Goal: Information Seeking & Learning: Learn about a topic

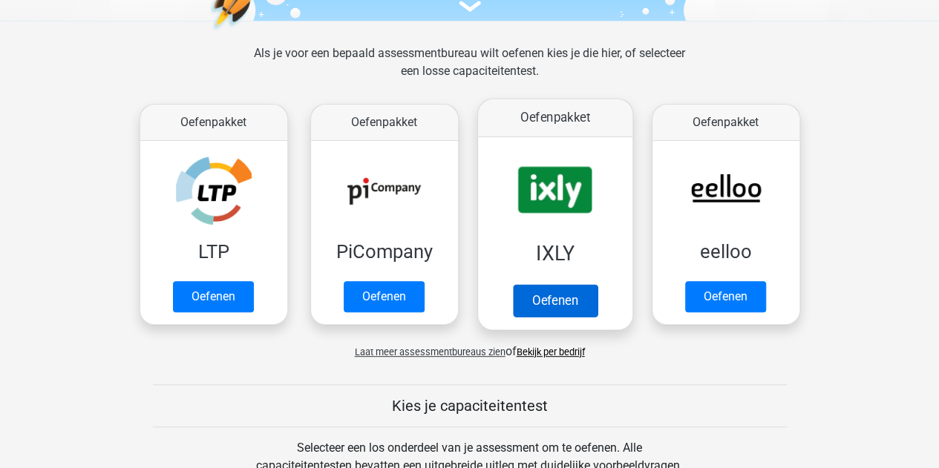
scroll to position [184, 0]
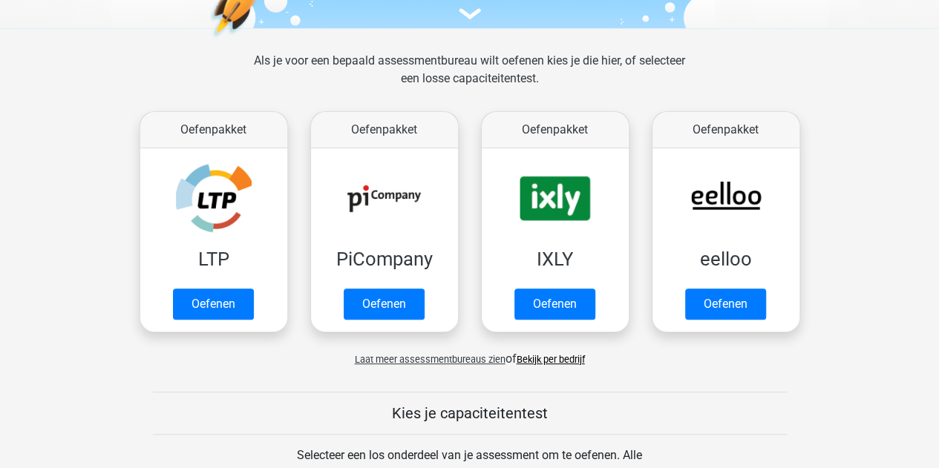
click at [450, 360] on span "Laat meer assessmentbureaus zien" at bounding box center [430, 359] width 151 height 11
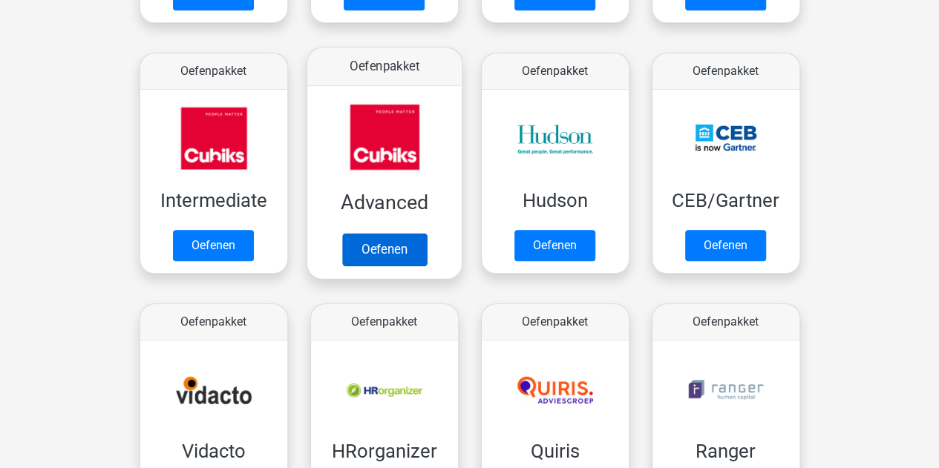
scroll to position [649, 0]
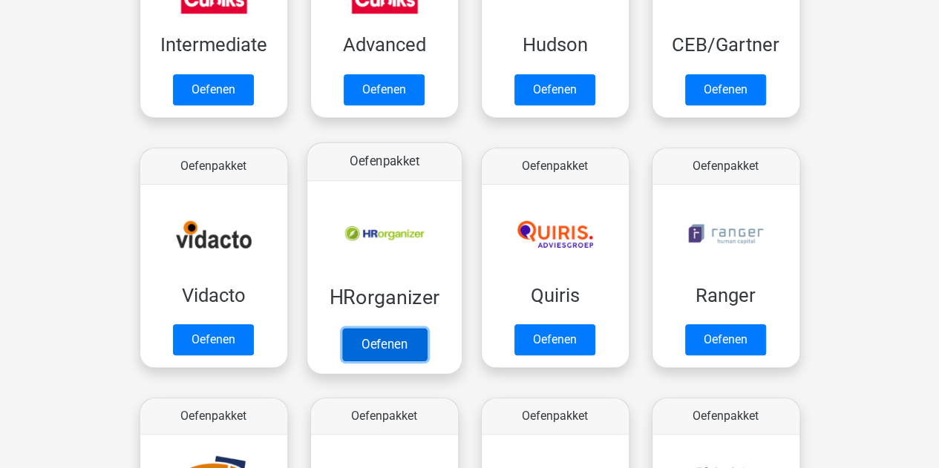
click at [381, 337] on link "Oefenen" at bounding box center [383, 344] width 85 height 33
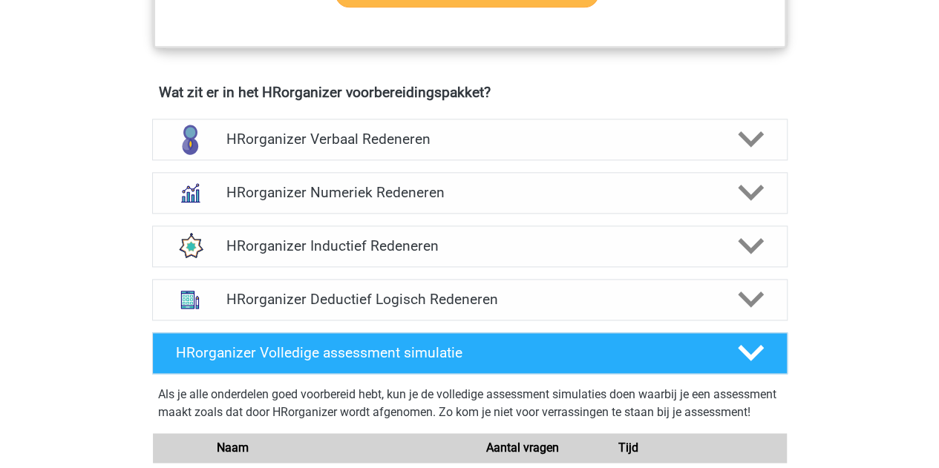
scroll to position [868, 0]
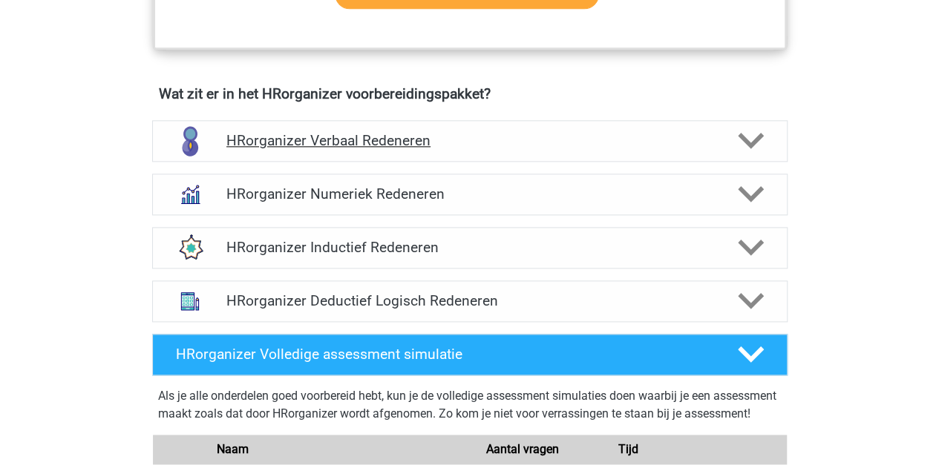
click at [458, 149] on h4 "HRorganizer Verbaal Redeneren" at bounding box center [469, 140] width 486 height 17
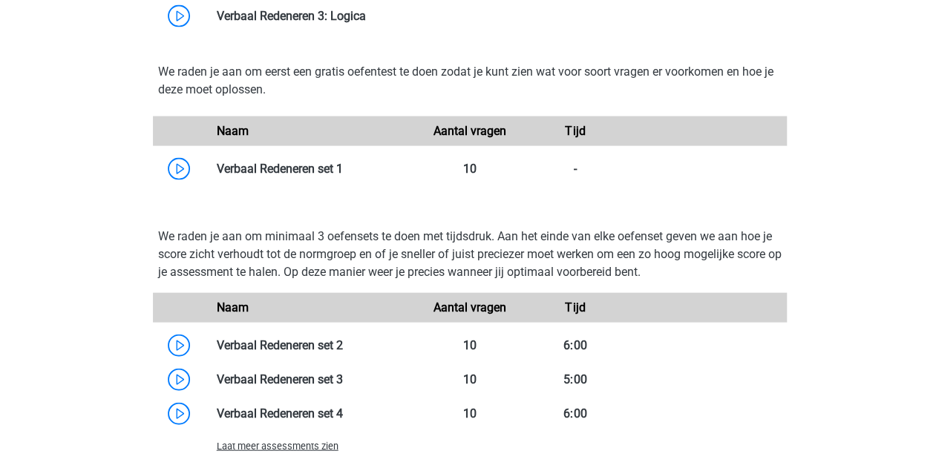
scroll to position [1473, 0]
click at [343, 176] on link at bounding box center [343, 169] width 0 height 14
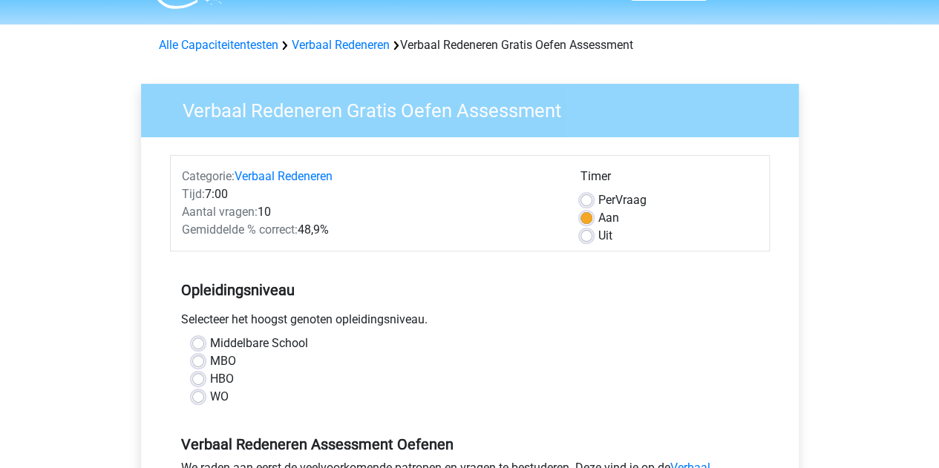
scroll to position [55, 0]
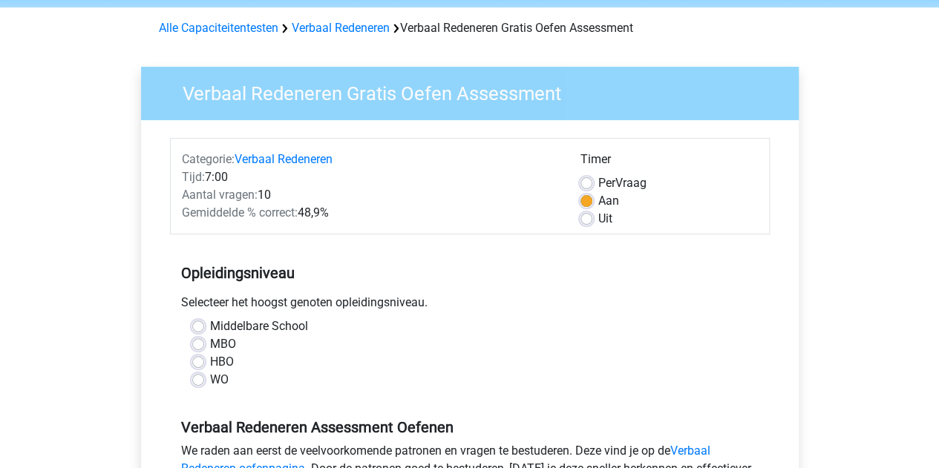
click at [206, 376] on div "WO" at bounding box center [469, 380] width 555 height 18
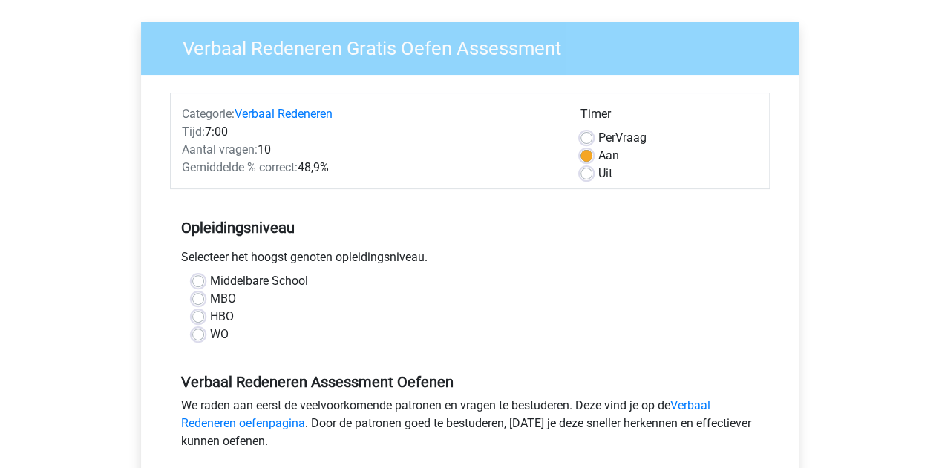
click at [210, 332] on label "WO" at bounding box center [219, 335] width 19 height 18
click at [196, 332] on input "WO" at bounding box center [198, 333] width 12 height 15
radio input "true"
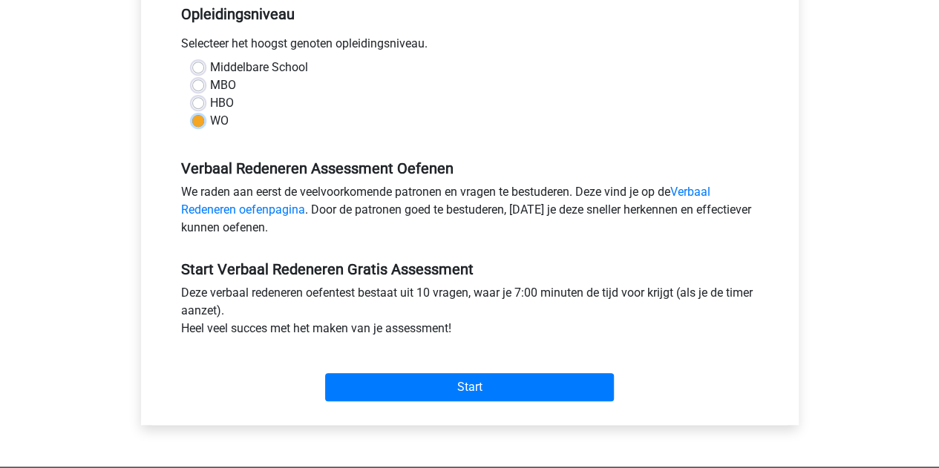
scroll to position [313, 0]
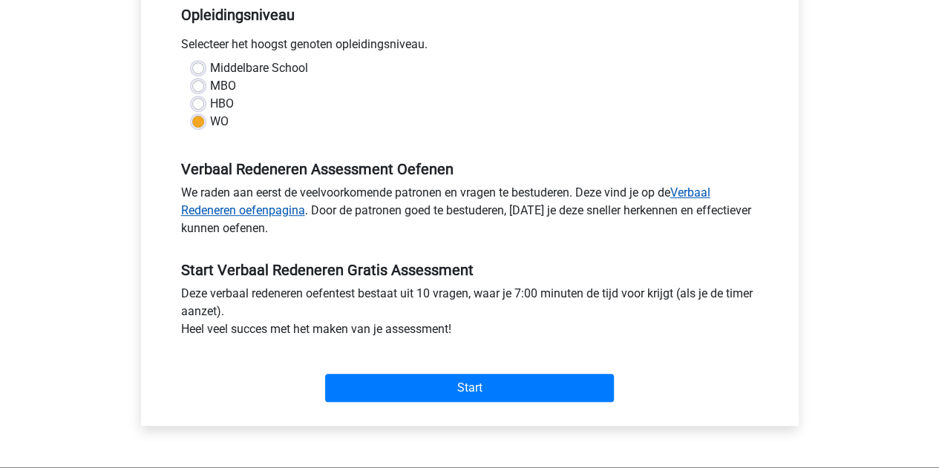
click at [703, 197] on link "Verbaal Redeneren oefenpagina" at bounding box center [445, 201] width 529 height 32
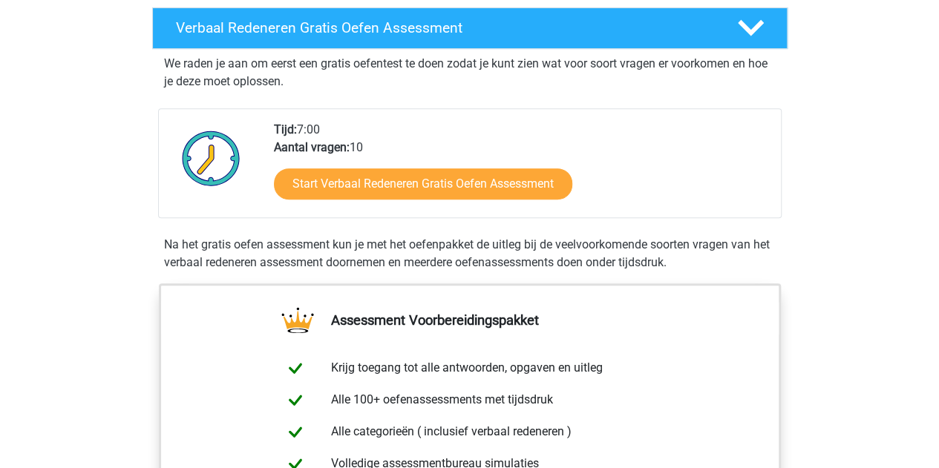
scroll to position [249, 0]
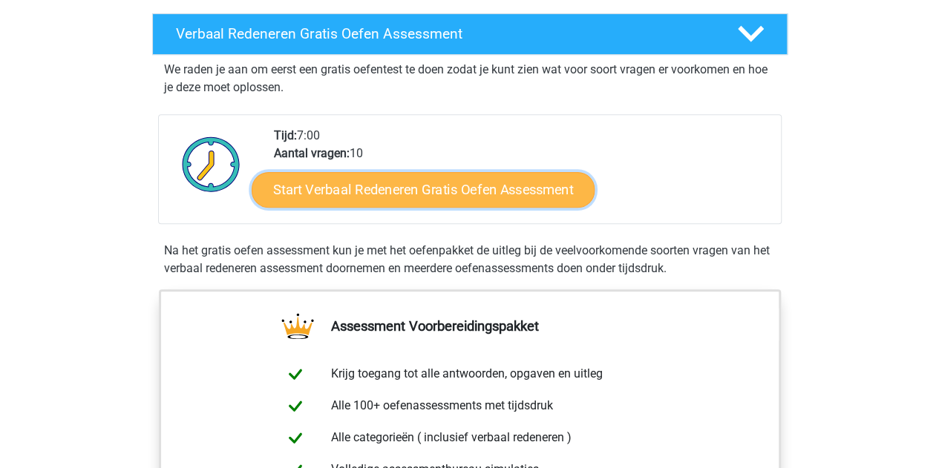
click at [433, 197] on link "Start Verbaal Redeneren Gratis Oefen Assessment" at bounding box center [423, 190] width 343 height 36
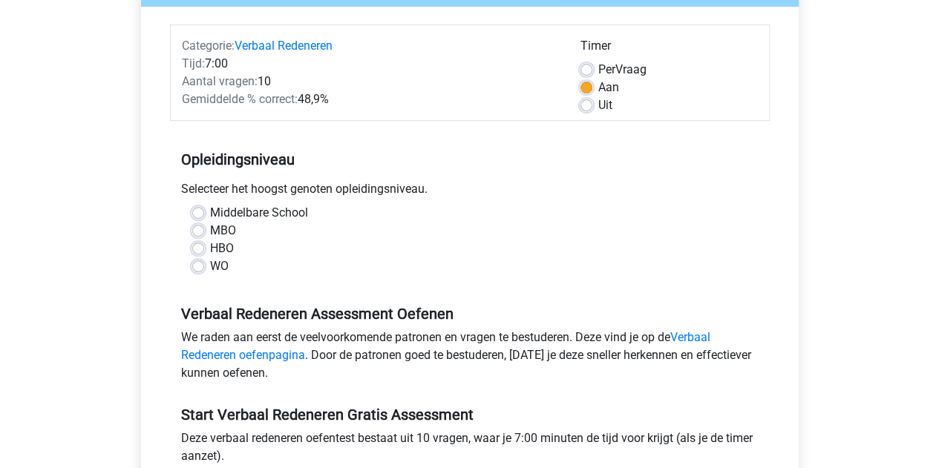
scroll to position [169, 0]
click at [210, 263] on label "WO" at bounding box center [219, 266] width 19 height 18
click at [199, 263] on input "WO" at bounding box center [198, 264] width 12 height 15
radio input "true"
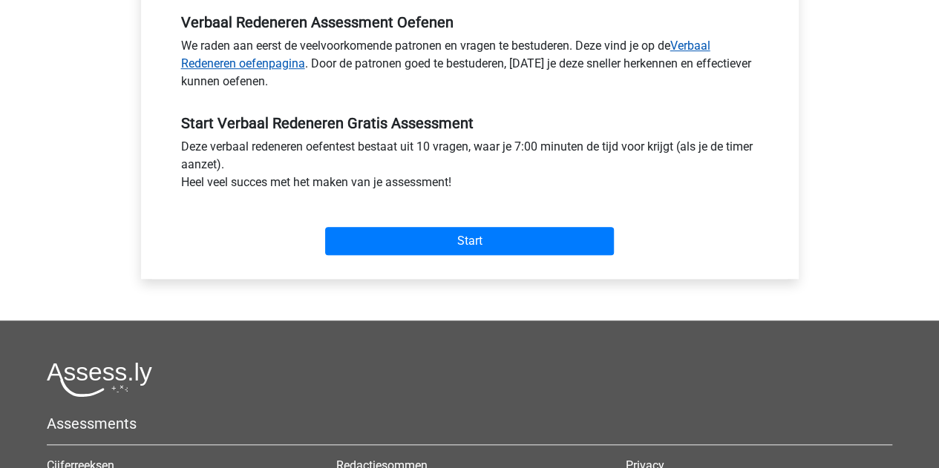
click at [246, 65] on link "Verbaal Redeneren oefenpagina" at bounding box center [445, 55] width 529 height 32
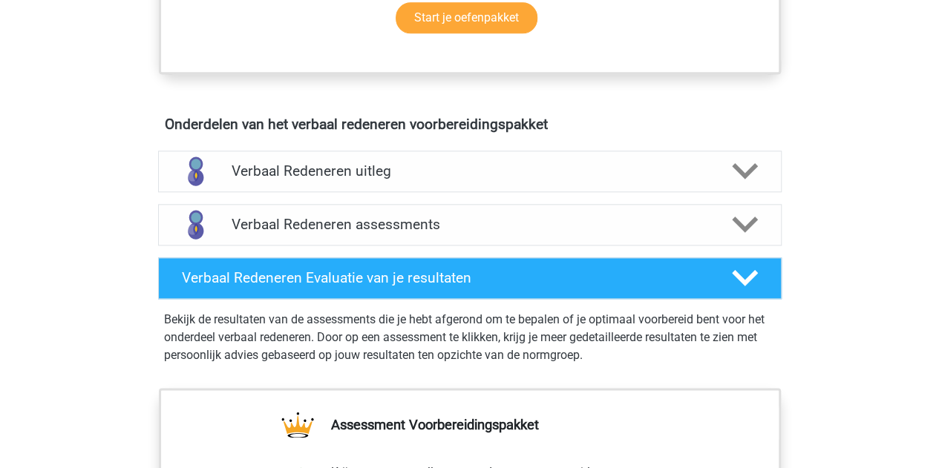
scroll to position [774, 0]
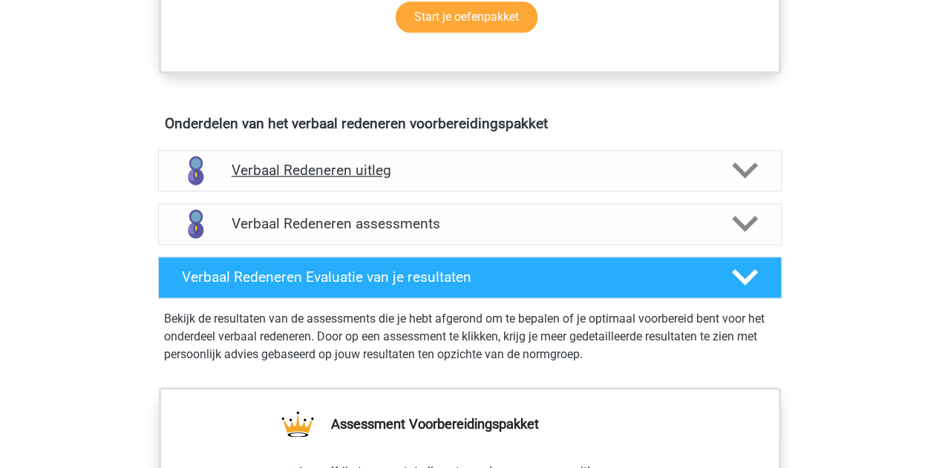
click at [442, 176] on h4 "Verbaal Redeneren uitleg" at bounding box center [469, 170] width 476 height 17
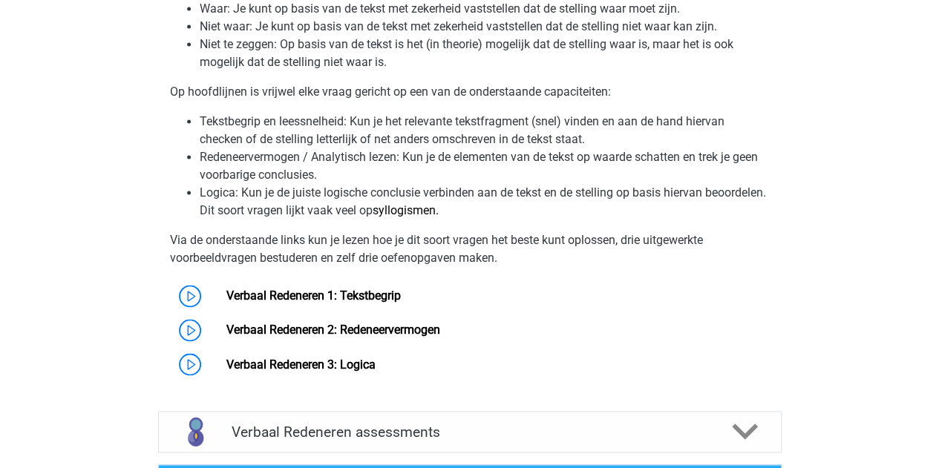
scroll to position [1111, 0]
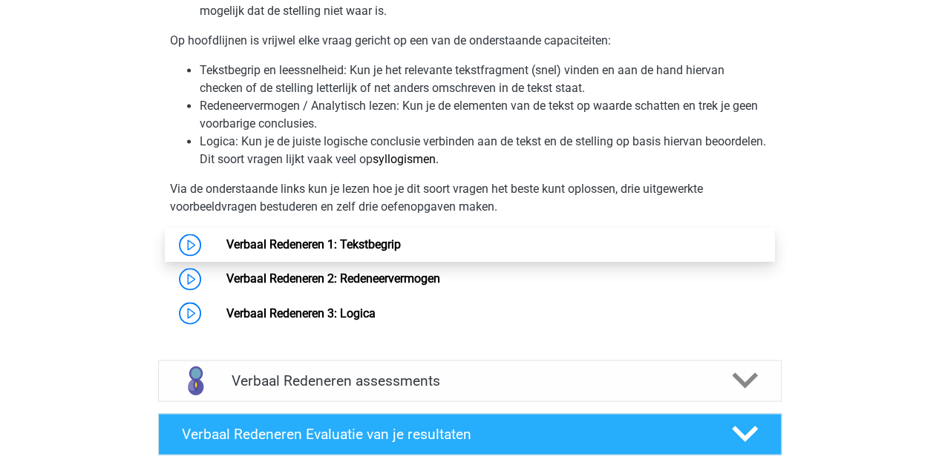
click at [338, 240] on link "Verbaal Redeneren 1: Tekstbegrip" at bounding box center [313, 244] width 174 height 14
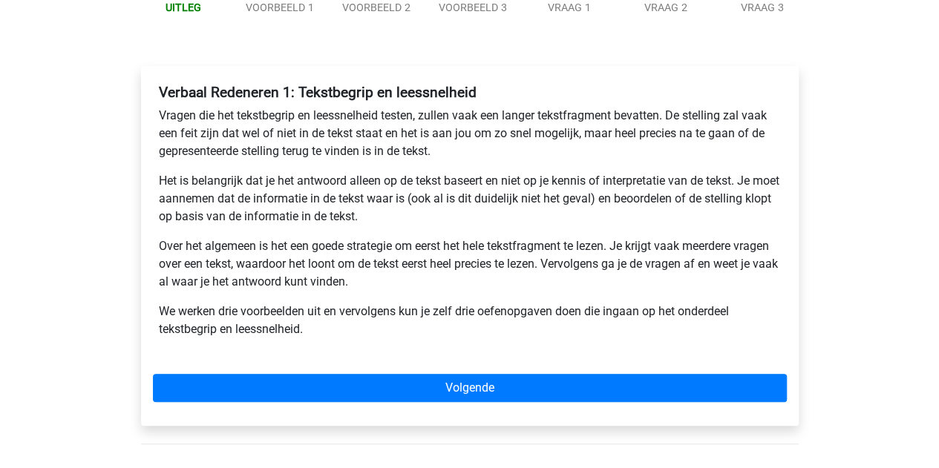
scroll to position [188, 0]
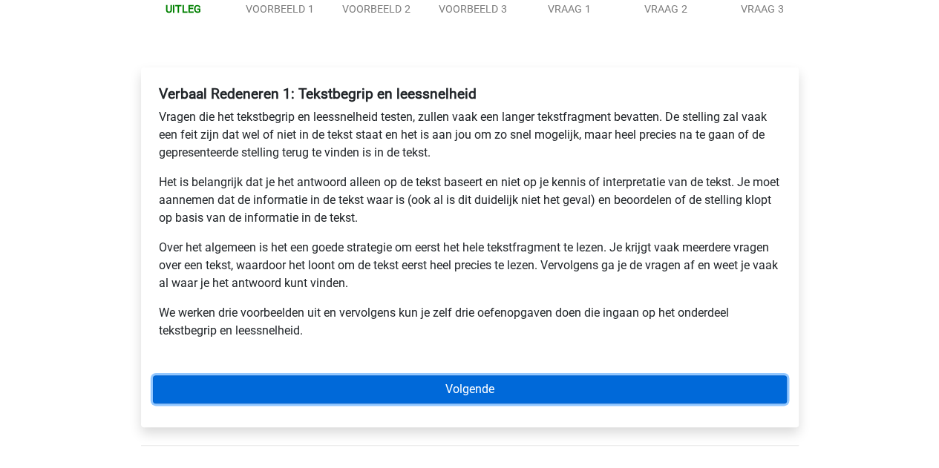
click at [435, 389] on link "Volgende" at bounding box center [470, 389] width 634 height 28
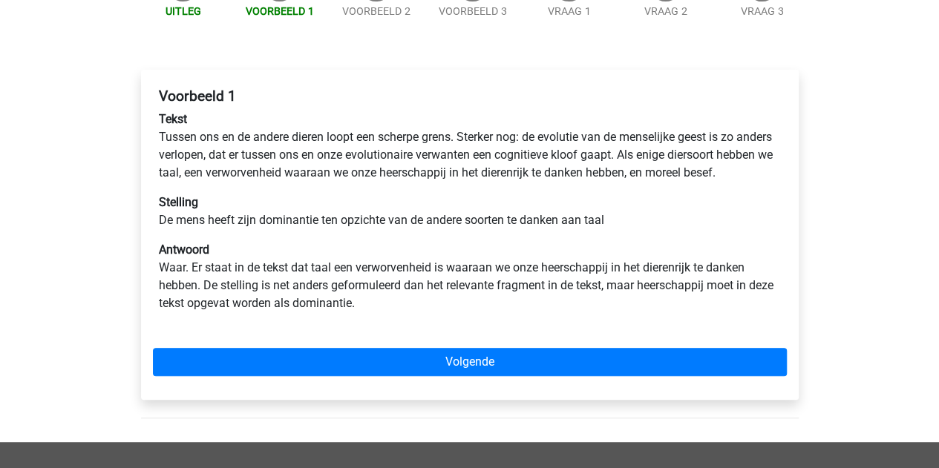
scroll to position [153, 0]
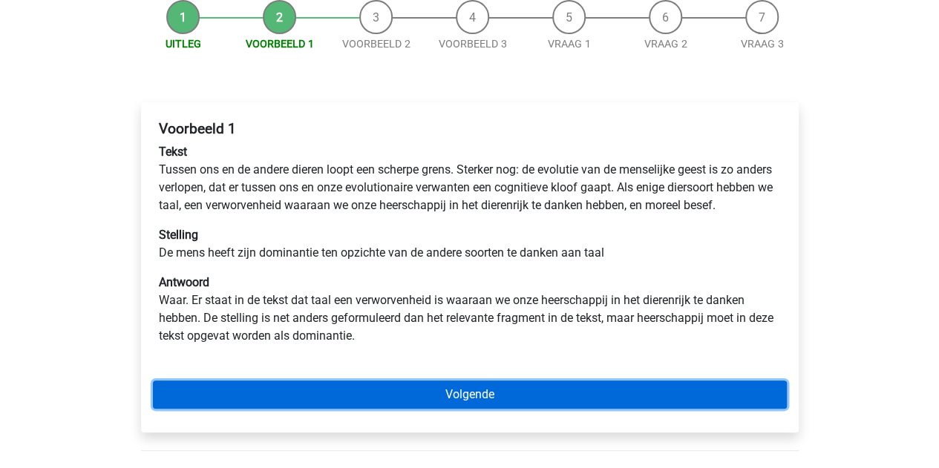
click at [445, 407] on link "Volgende" at bounding box center [470, 395] width 634 height 28
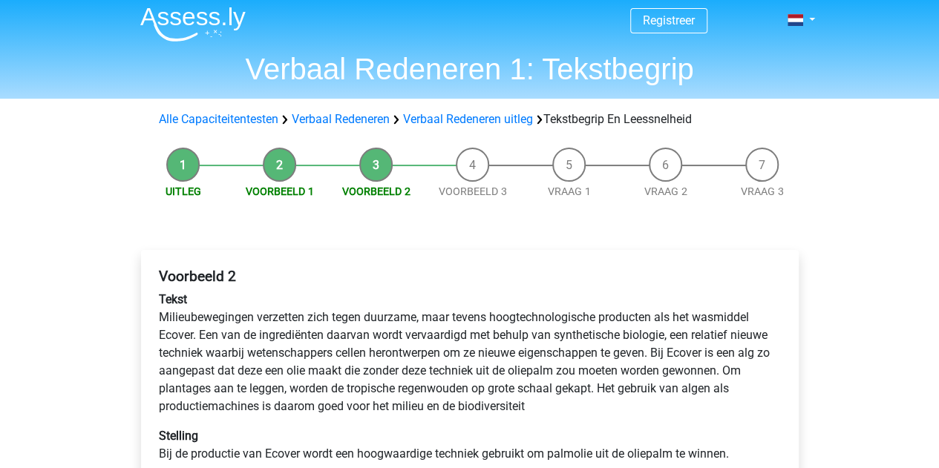
scroll to position [13, 0]
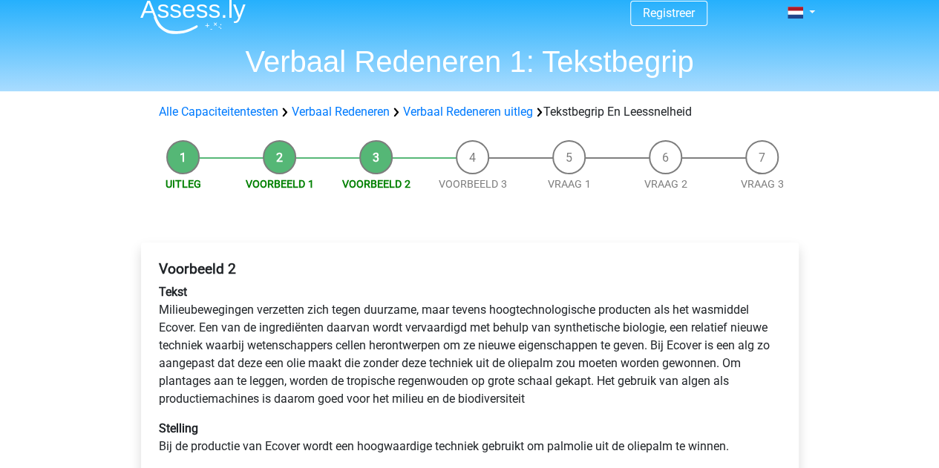
click at [454, 356] on p "Tekst Milieubewegingen verzetten zich tegen duurzame, maar tevens hoogtechnolog…" at bounding box center [470, 345] width 622 height 125
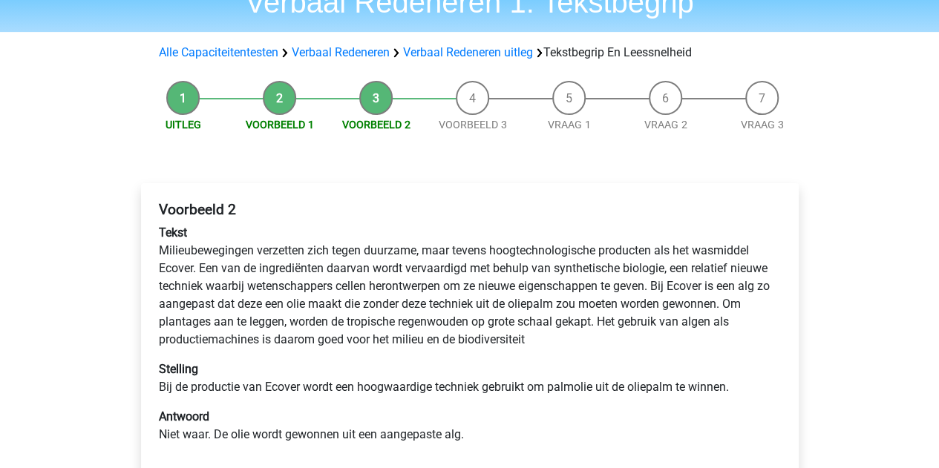
scroll to position [102, 0]
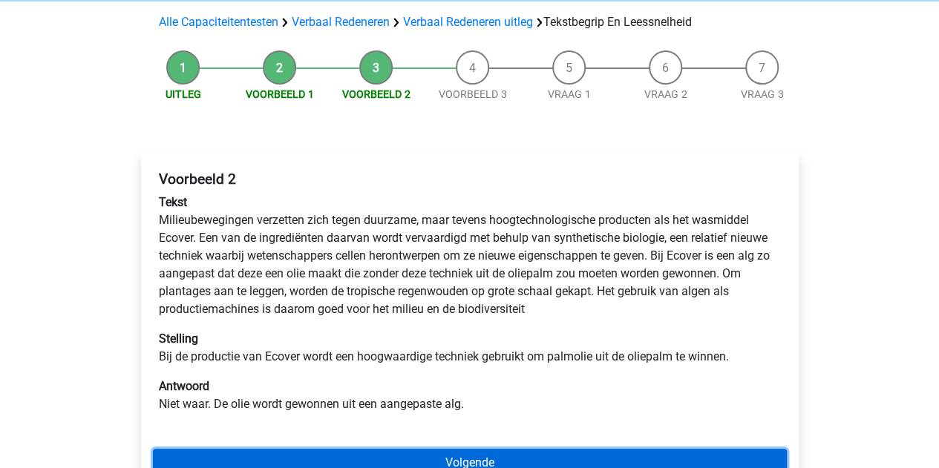
click at [467, 454] on link "Volgende" at bounding box center [470, 463] width 634 height 28
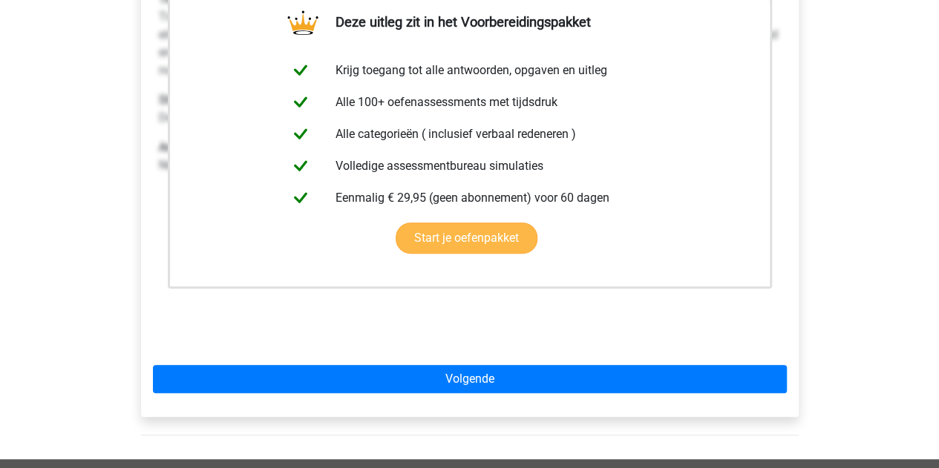
scroll to position [300, 0]
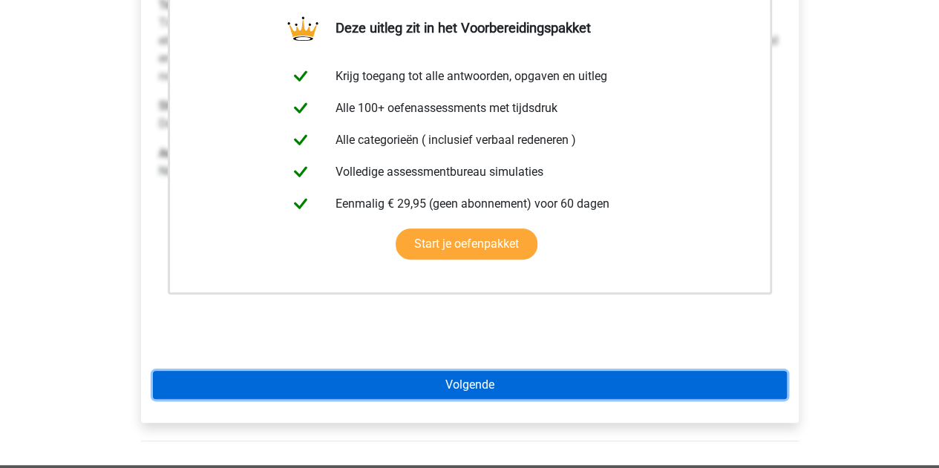
click at [478, 384] on link "Volgende" at bounding box center [470, 385] width 634 height 28
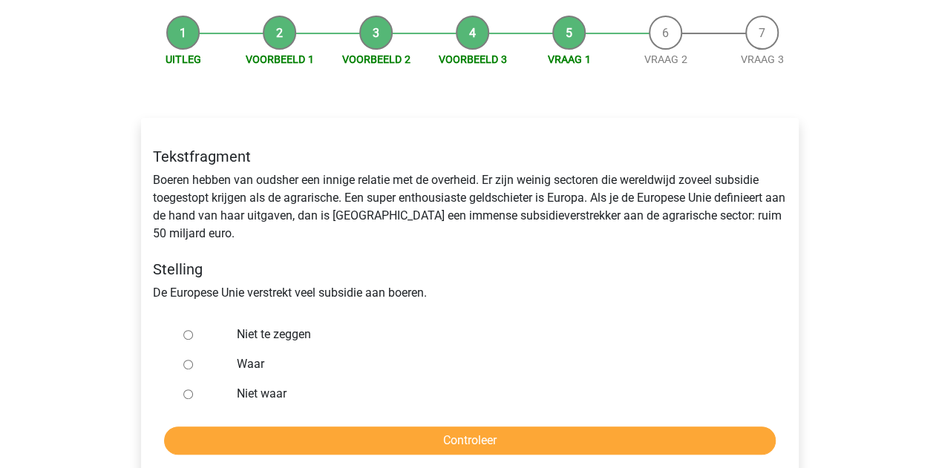
scroll to position [139, 0]
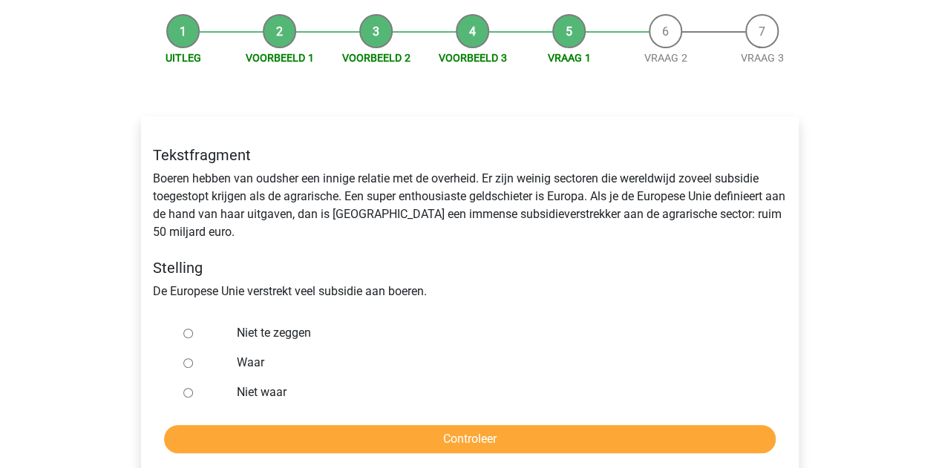
click at [473, 23] on li "Voorbeeld 3" at bounding box center [472, 40] width 96 height 52
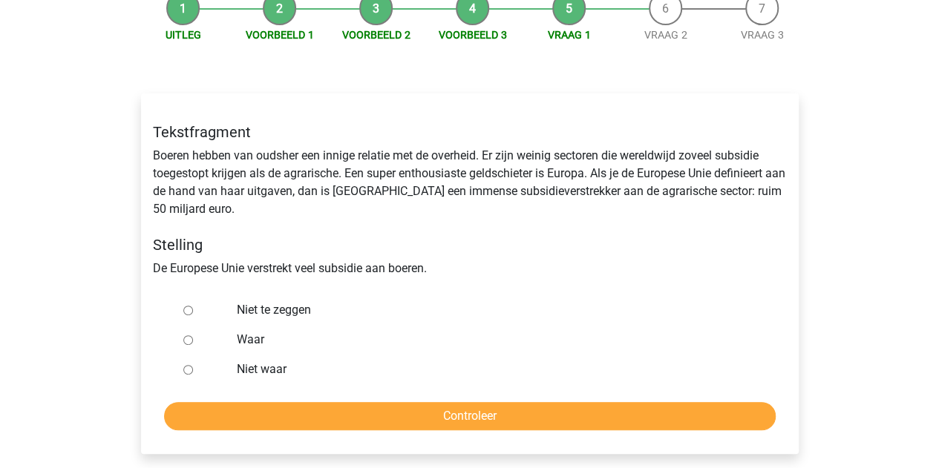
click at [249, 335] on label "Waar" at bounding box center [493, 340] width 513 height 18
click at [193, 335] on input "Waar" at bounding box center [188, 340] width 10 height 10
radio input "true"
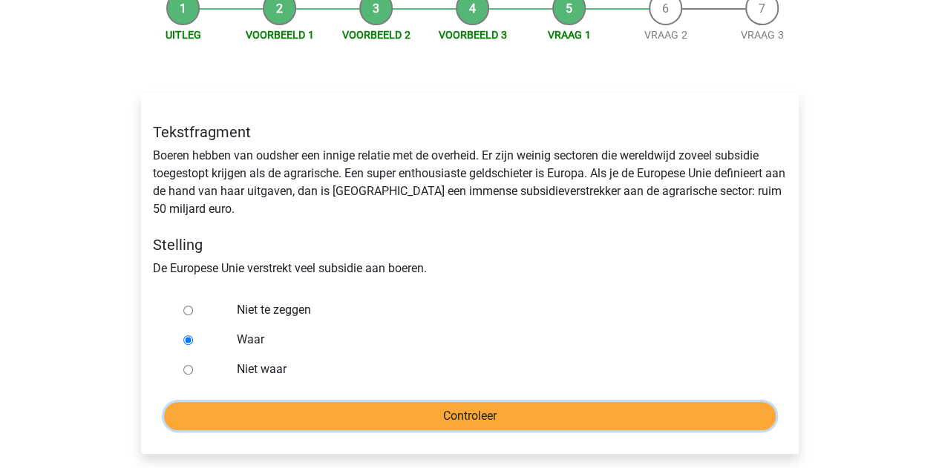
click at [417, 415] on input "Controleer" at bounding box center [469, 416] width 611 height 28
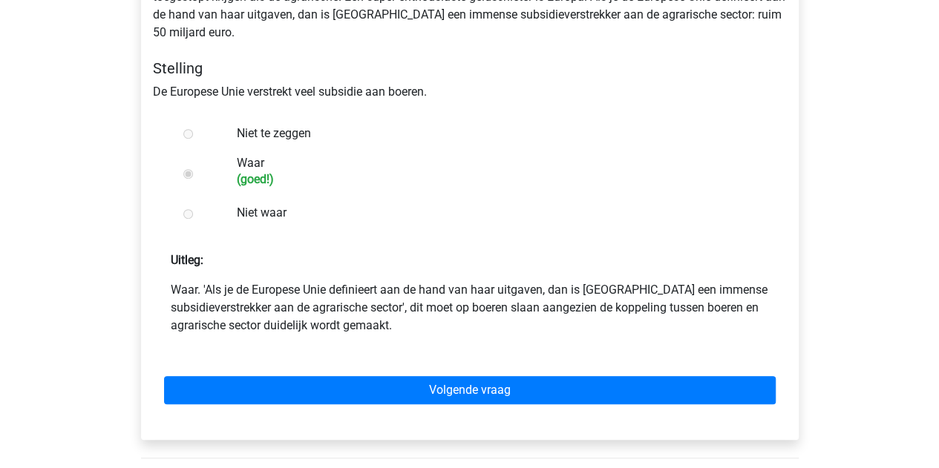
scroll to position [339, 0]
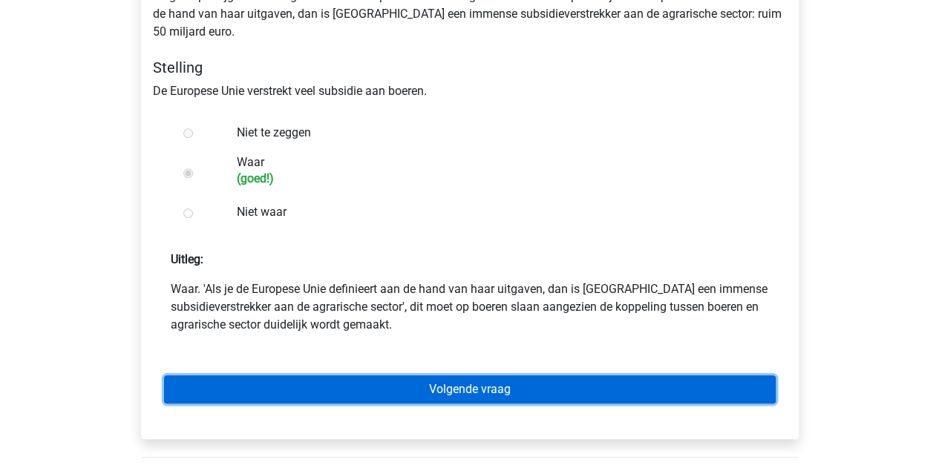
click at [441, 402] on link "Volgende vraag" at bounding box center [469, 389] width 611 height 28
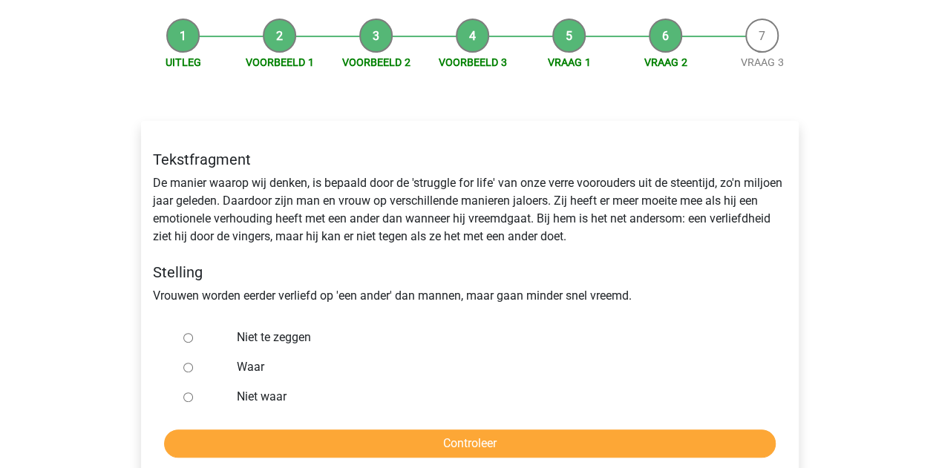
scroll to position [135, 0]
click at [278, 333] on label "Niet te zeggen" at bounding box center [493, 337] width 513 height 18
click at [193, 333] on input "Niet te zeggen" at bounding box center [188, 337] width 10 height 10
radio input "true"
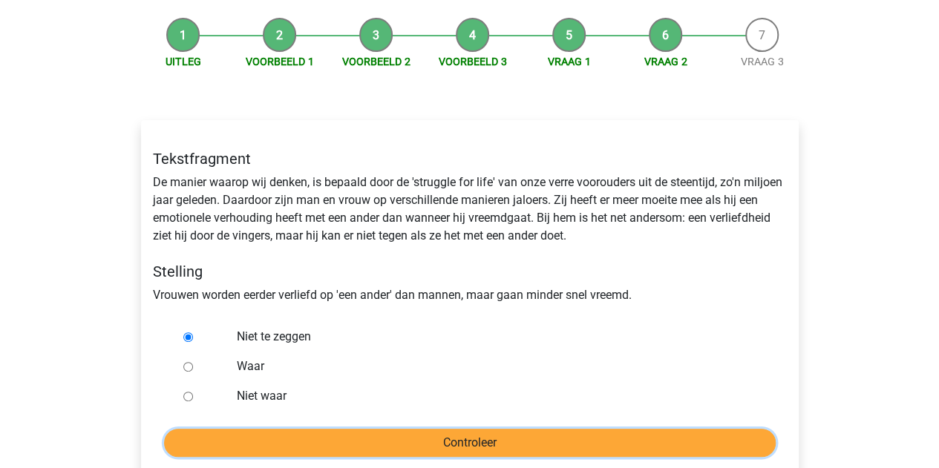
click at [446, 439] on input "Controleer" at bounding box center [469, 443] width 611 height 28
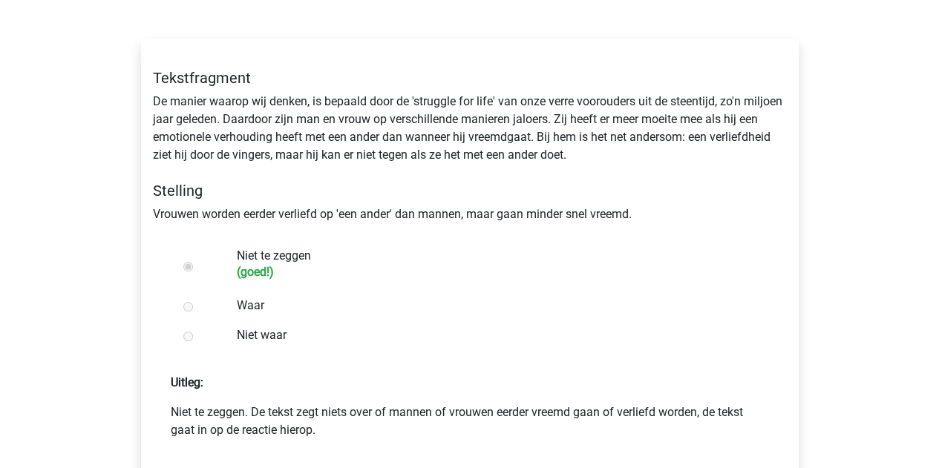
scroll to position [284, 0]
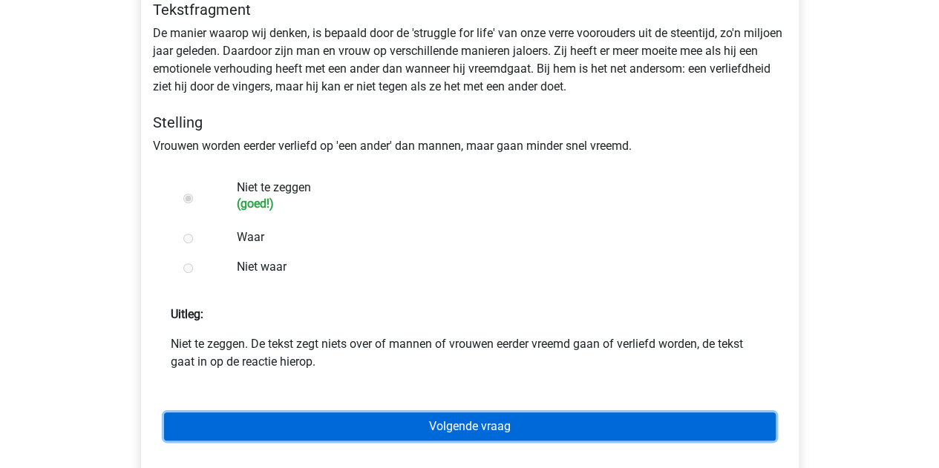
click at [500, 433] on link "Volgende vraag" at bounding box center [469, 426] width 611 height 28
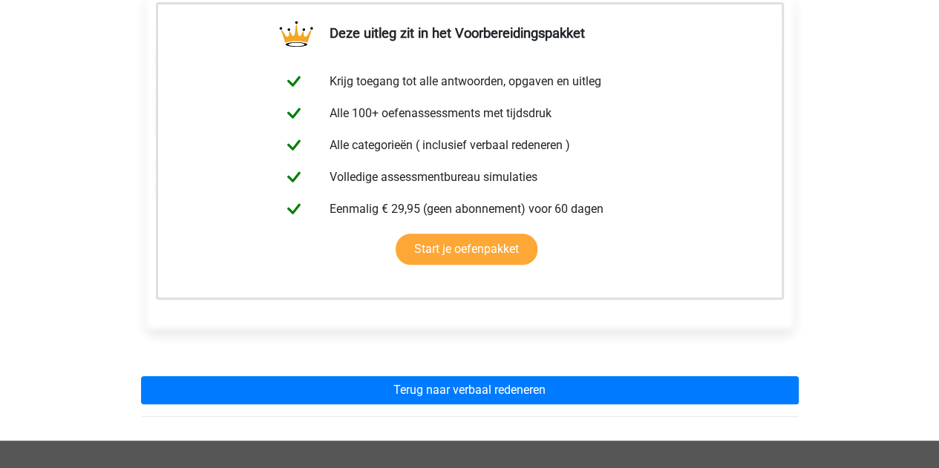
scroll to position [277, 0]
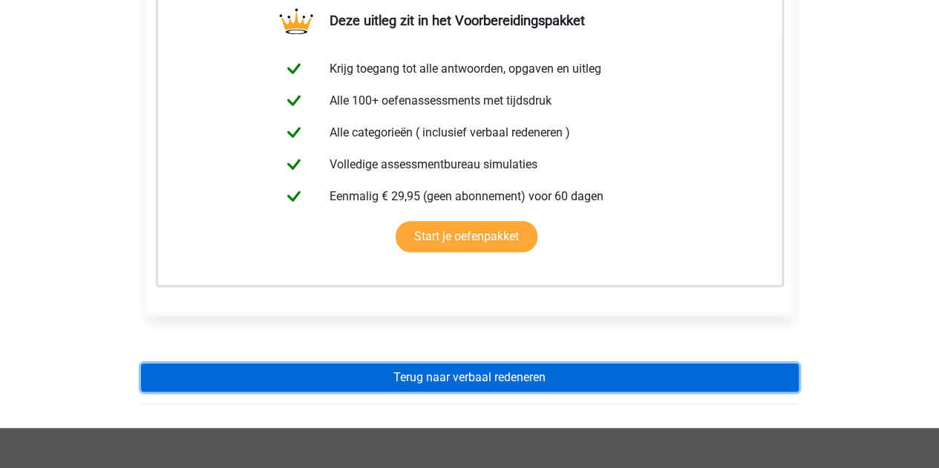
click at [506, 374] on link "Terug naar verbaal redeneren" at bounding box center [469, 378] width 657 height 28
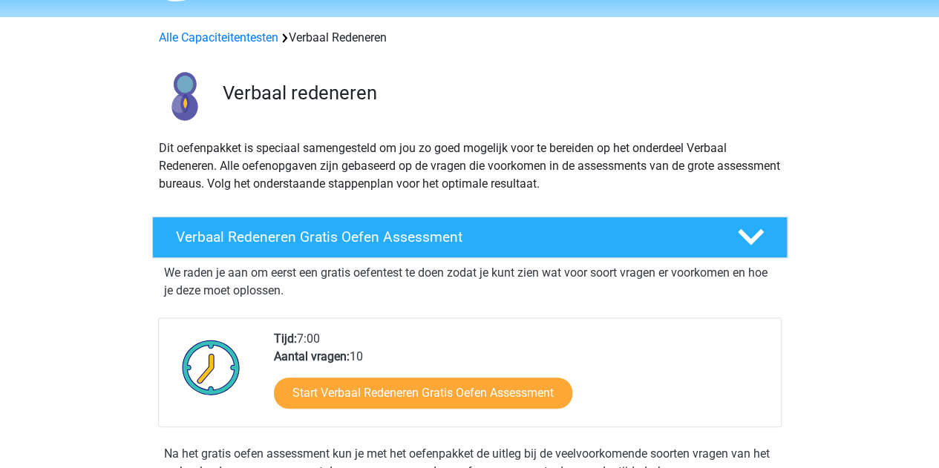
scroll to position [93, 0]
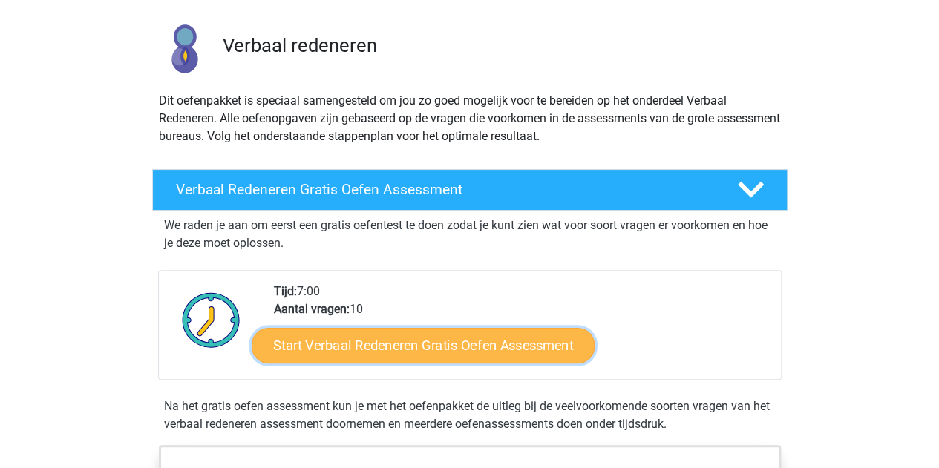
drag, startPoint x: 476, startPoint y: 348, endPoint x: 402, endPoint y: 352, distance: 74.3
click at [402, 352] on link "Start Verbaal Redeneren Gratis Oefen Assessment" at bounding box center [423, 346] width 343 height 36
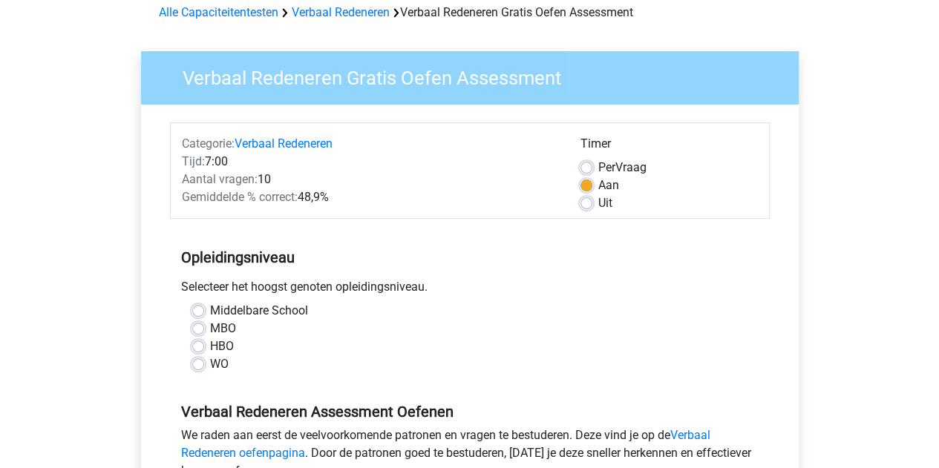
scroll to position [82, 0]
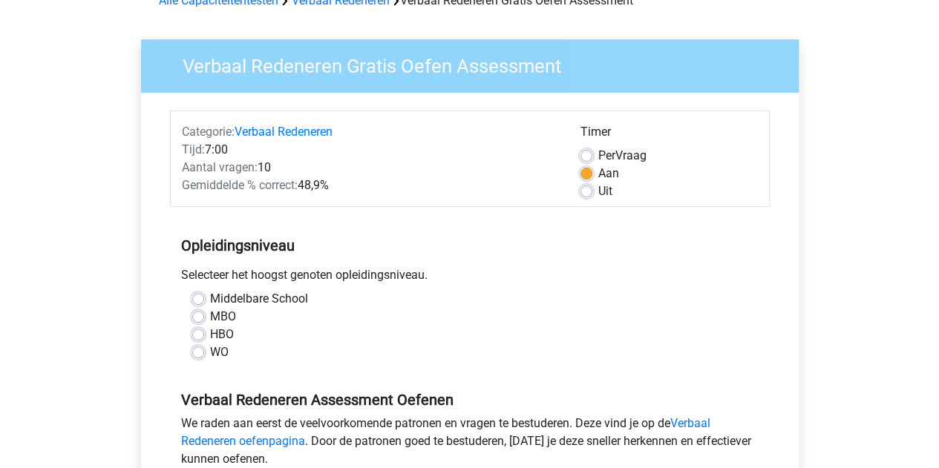
click at [210, 351] on label "WO" at bounding box center [219, 352] width 19 height 18
click at [198, 351] on input "WO" at bounding box center [198, 350] width 12 height 15
radio input "true"
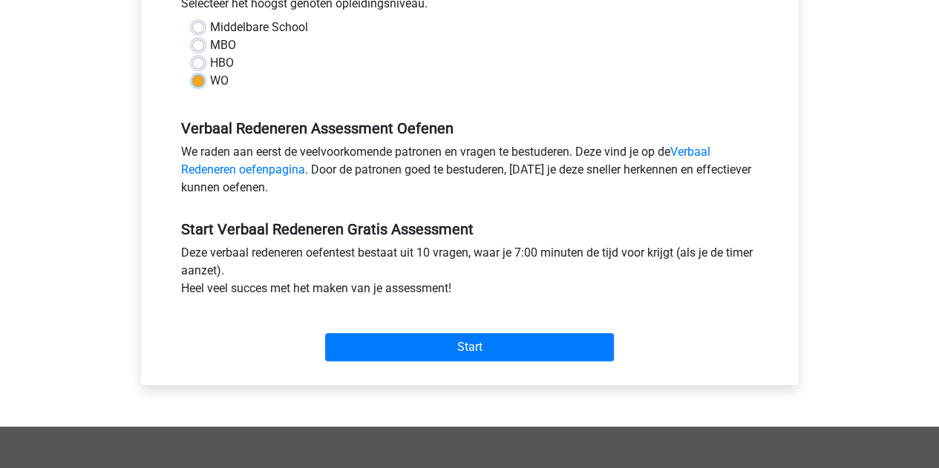
scroll to position [359, 0]
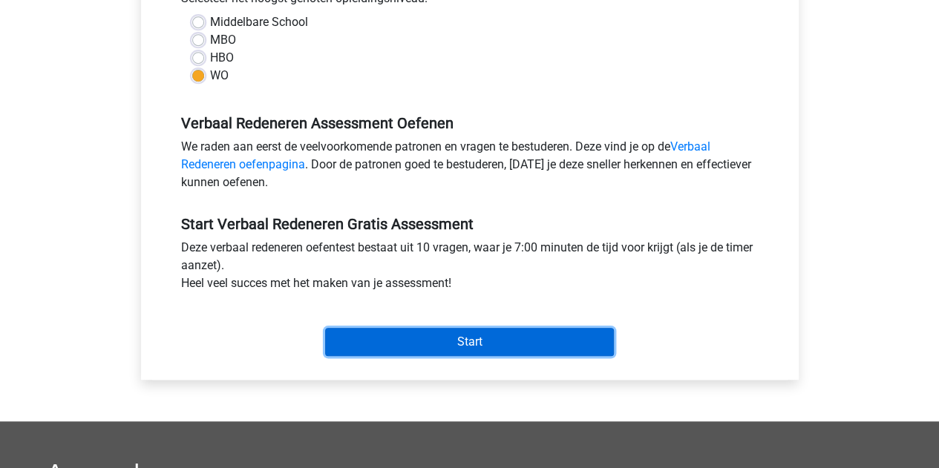
click at [410, 349] on input "Start" at bounding box center [469, 342] width 289 height 28
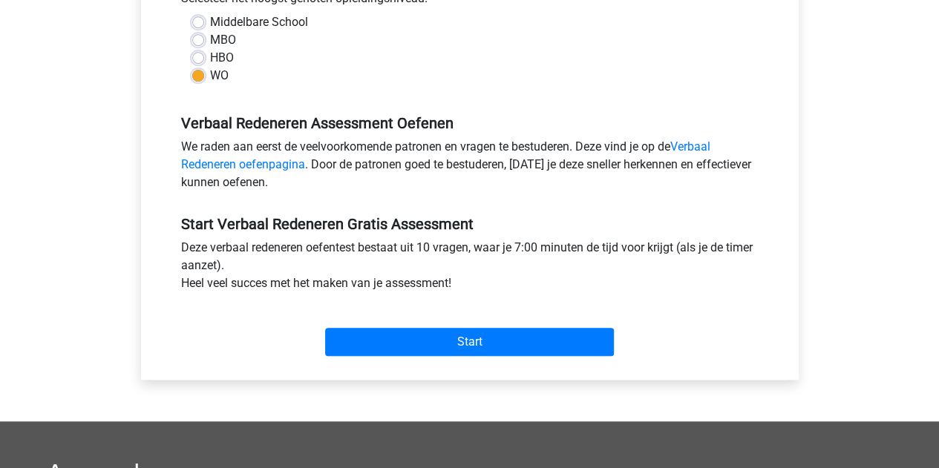
scroll to position [0, 0]
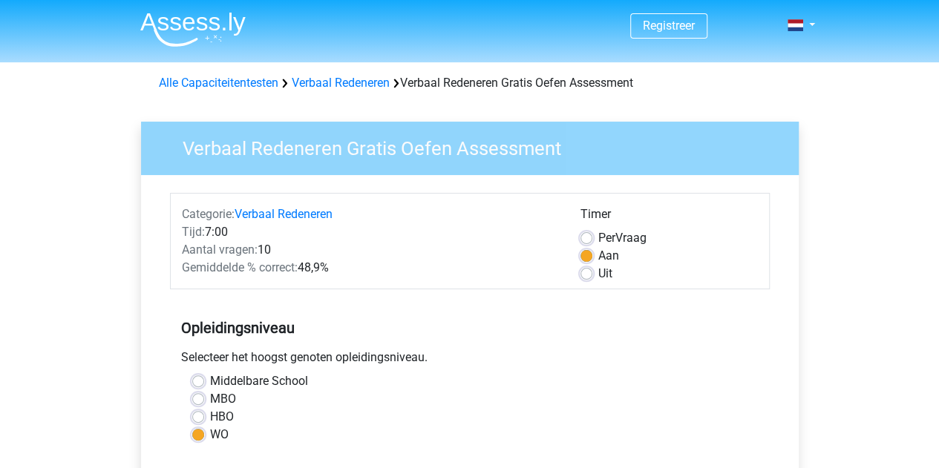
click at [236, 90] on div "Alle Capaciteitentesten Verbaal Redeneren Verbaal Redeneren Gratis Oefen Assess…" at bounding box center [470, 83] width 634 height 18
click at [223, 82] on link "Alle Capaciteitentesten" at bounding box center [218, 83] width 119 height 14
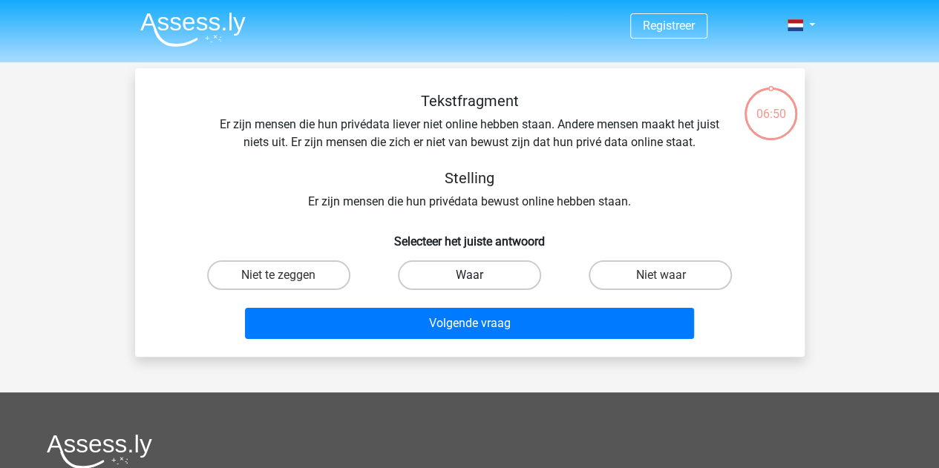
click at [450, 272] on label "Waar" at bounding box center [469, 275] width 143 height 30
click at [469, 275] on input "Waar" at bounding box center [474, 280] width 10 height 10
radio input "true"
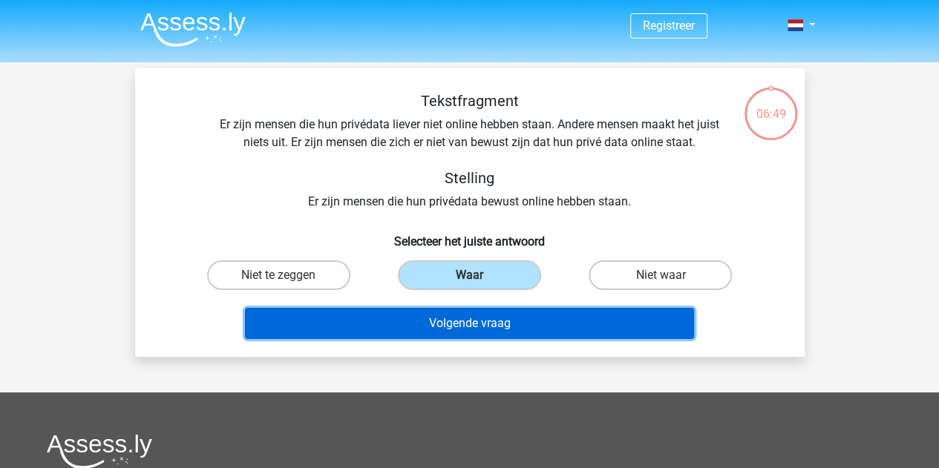
click at [487, 327] on button "Volgende vraag" at bounding box center [469, 323] width 449 height 31
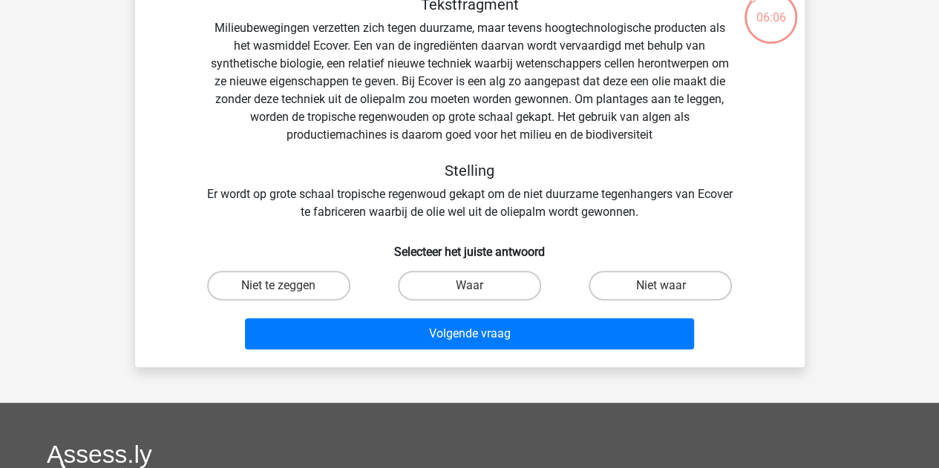
scroll to position [70, 0]
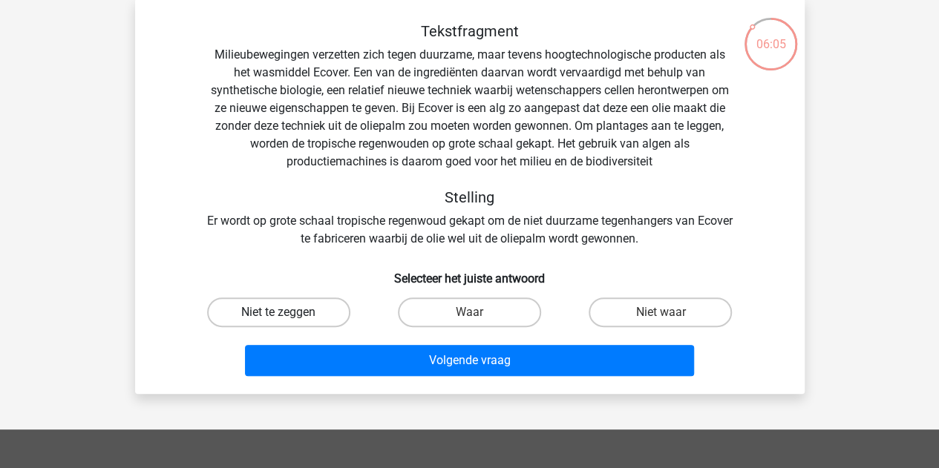
click at [329, 311] on label "Niet te zeggen" at bounding box center [278, 313] width 143 height 30
click at [288, 312] on input "Niet te zeggen" at bounding box center [283, 317] width 10 height 10
radio input "true"
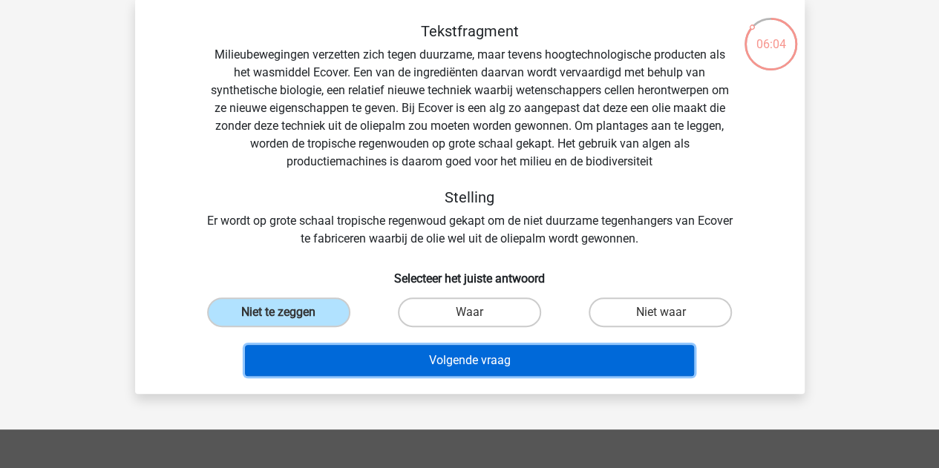
click at [481, 357] on button "Volgende vraag" at bounding box center [469, 360] width 449 height 31
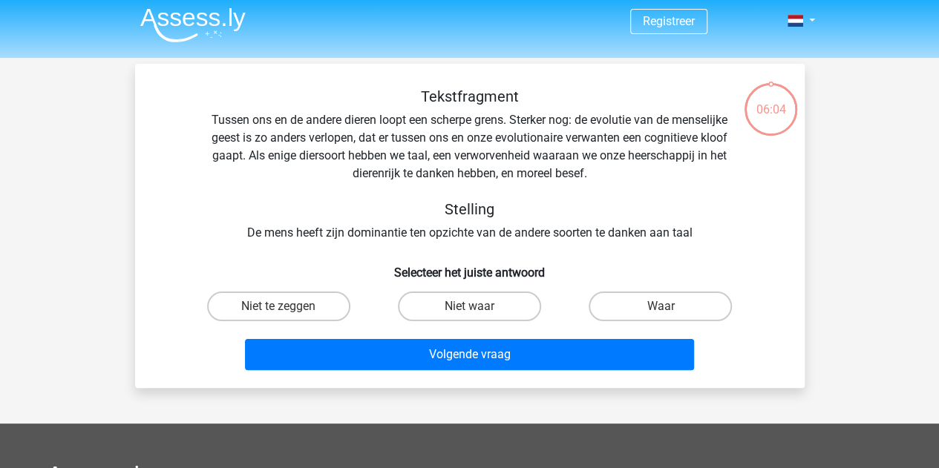
scroll to position [0, 0]
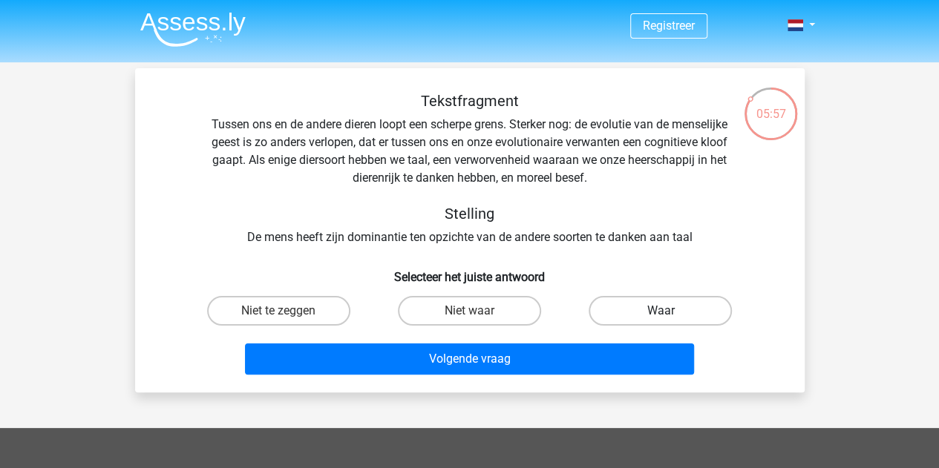
click at [634, 304] on label "Waar" at bounding box center [659, 311] width 143 height 30
click at [660, 311] on input "Waar" at bounding box center [665, 316] width 10 height 10
radio input "true"
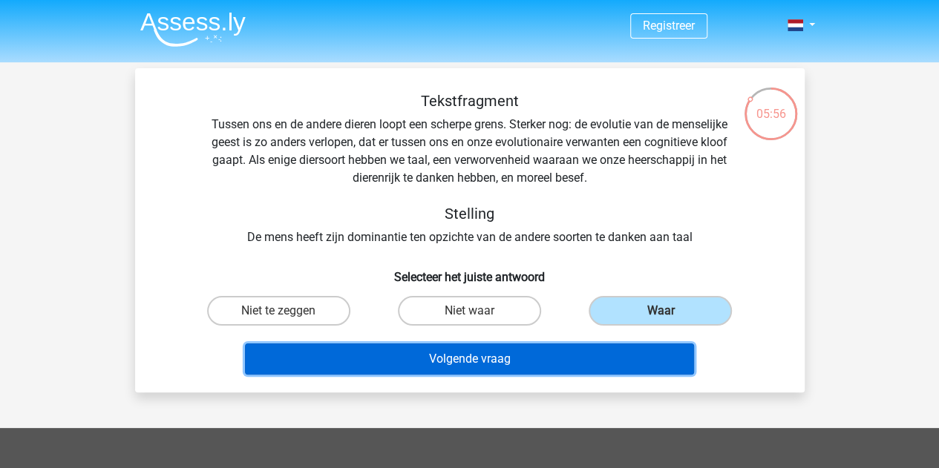
click at [516, 355] on button "Volgende vraag" at bounding box center [469, 358] width 449 height 31
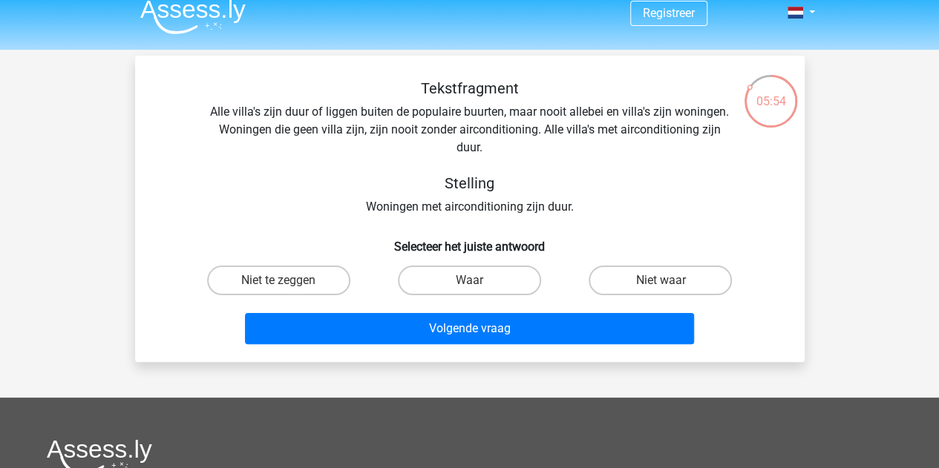
scroll to position [12, 0]
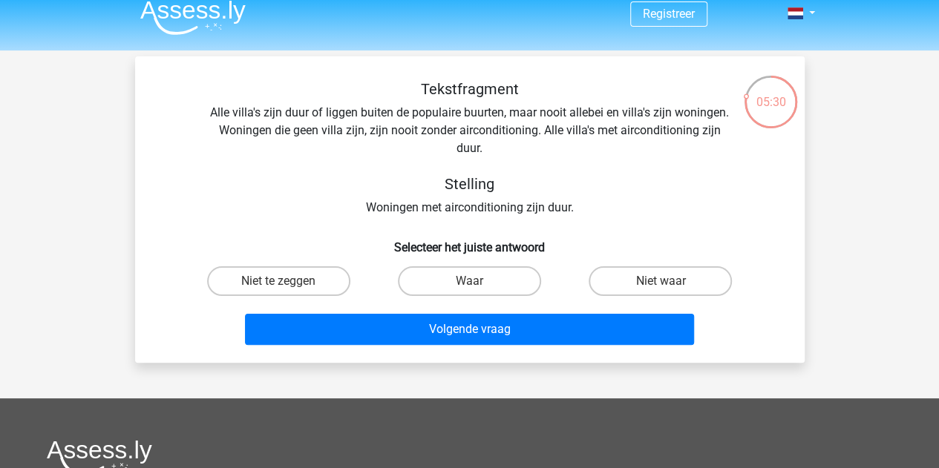
click at [285, 282] on input "Niet te zeggen" at bounding box center [283, 286] width 10 height 10
radio input "true"
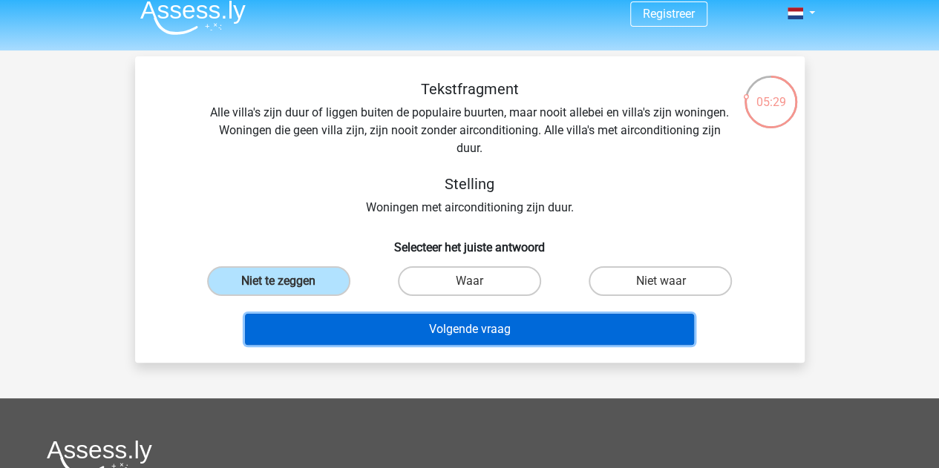
click at [448, 329] on button "Volgende vraag" at bounding box center [469, 329] width 449 height 31
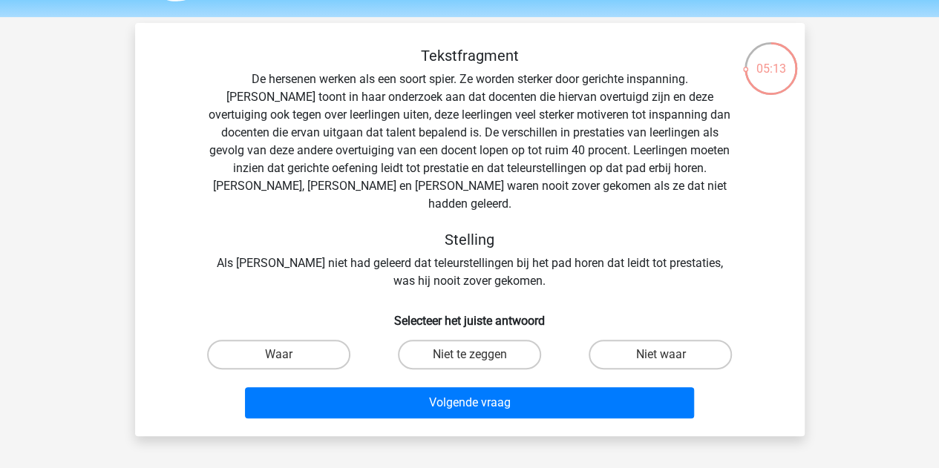
scroll to position [46, 0]
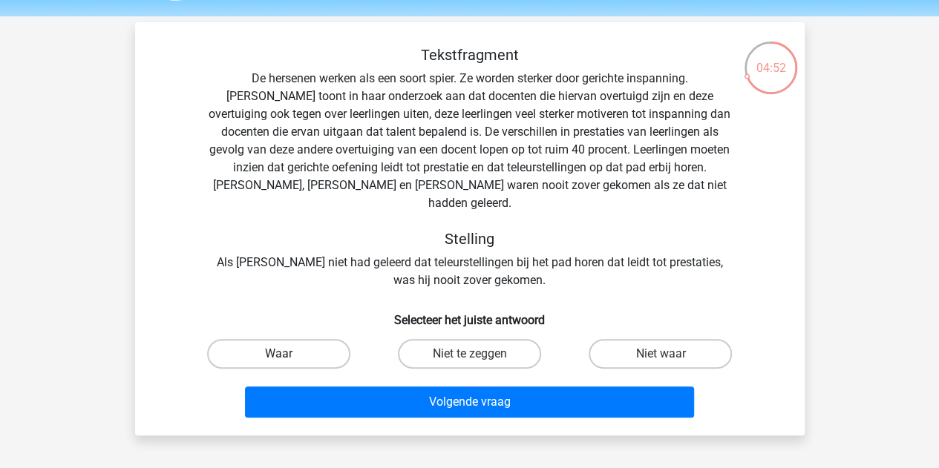
click at [300, 342] on label "Waar" at bounding box center [278, 354] width 143 height 30
click at [288, 354] on input "Waar" at bounding box center [283, 359] width 10 height 10
radio input "true"
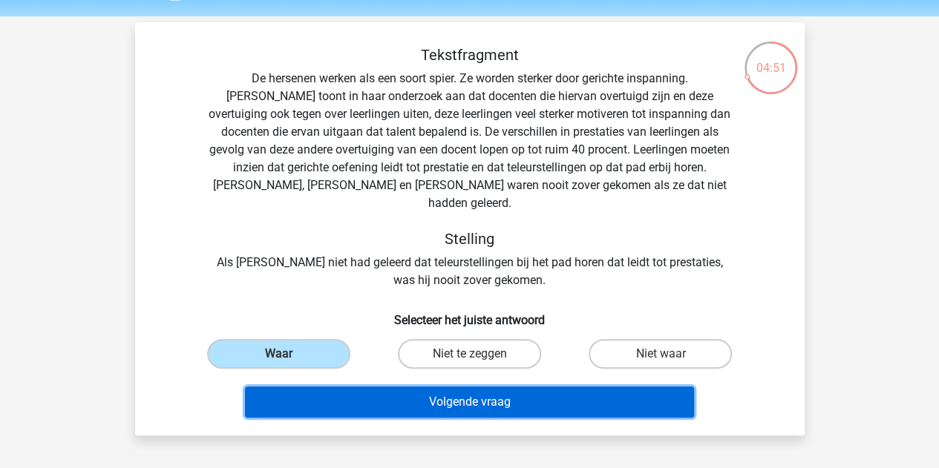
click at [457, 392] on button "Volgende vraag" at bounding box center [469, 402] width 449 height 31
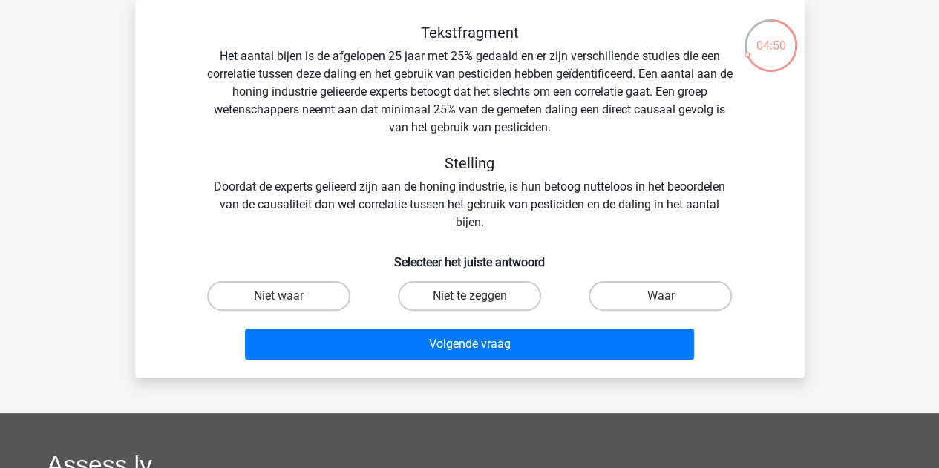
scroll to position [29, 0]
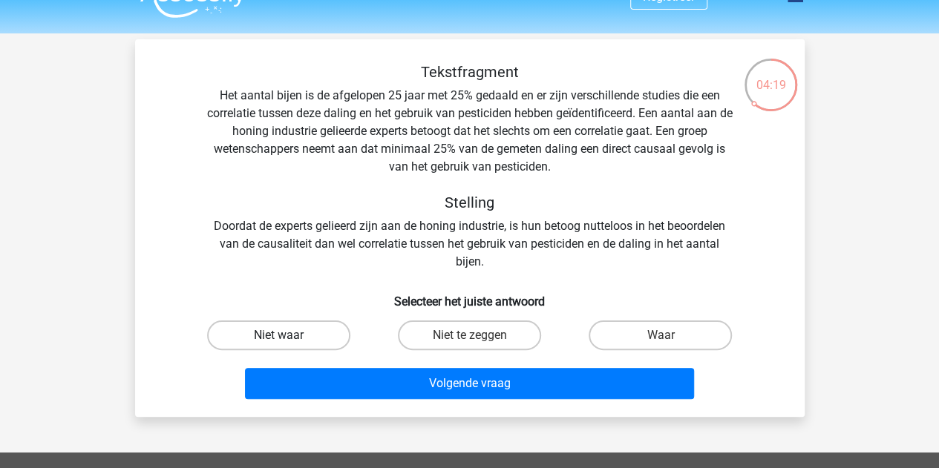
click at [316, 332] on label "Niet waar" at bounding box center [278, 336] width 143 height 30
click at [288, 335] on input "Niet waar" at bounding box center [283, 340] width 10 height 10
radio input "true"
click at [492, 327] on label "Niet te zeggen" at bounding box center [469, 336] width 143 height 30
click at [479, 335] on input "Niet te zeggen" at bounding box center [474, 340] width 10 height 10
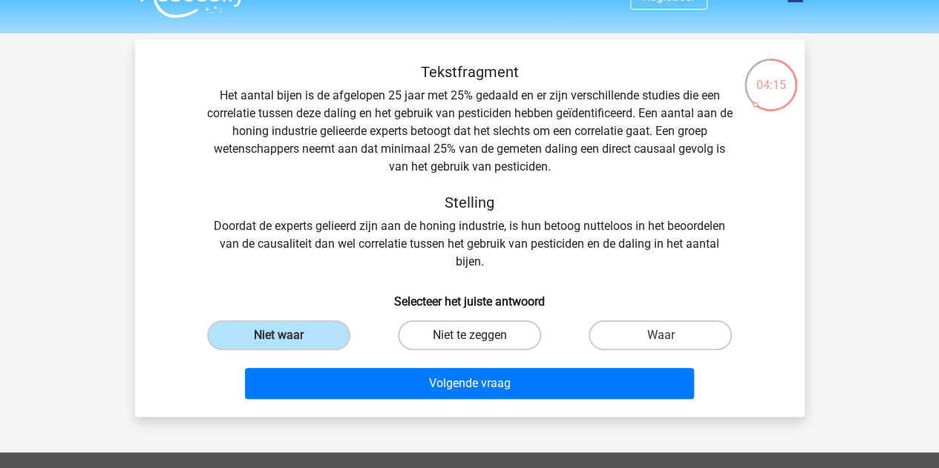
radio input "true"
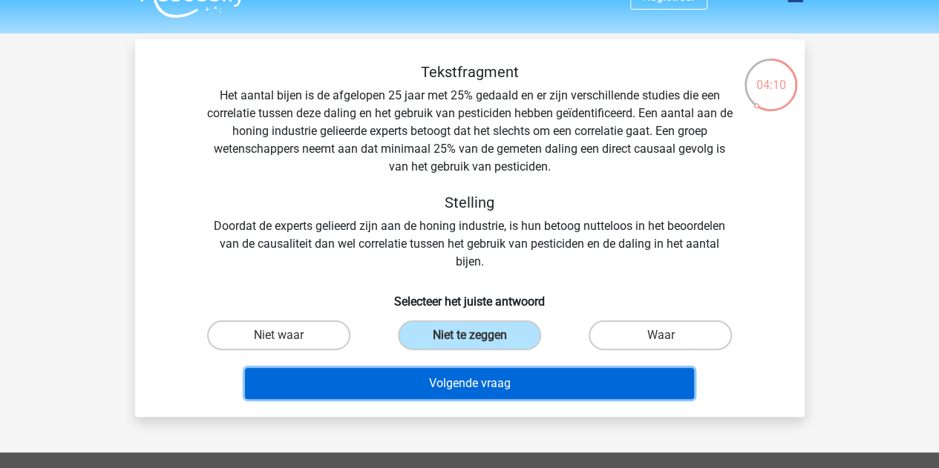
click at [476, 390] on button "Volgende vraag" at bounding box center [469, 383] width 449 height 31
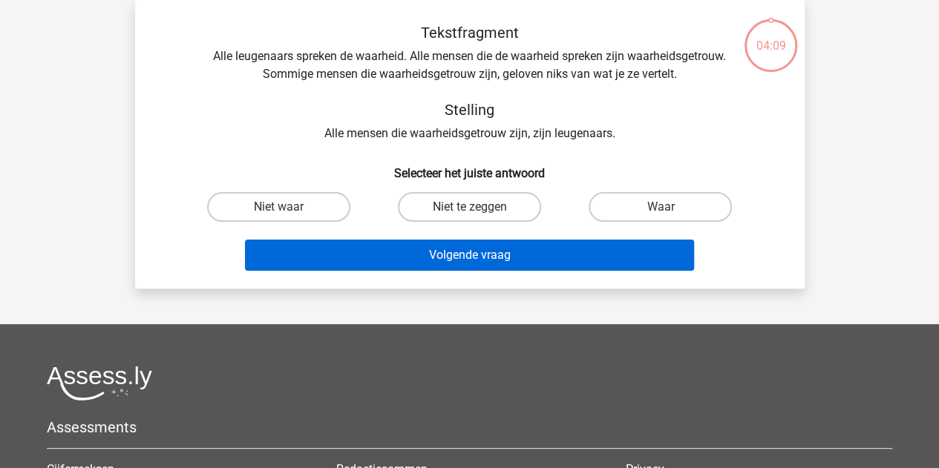
scroll to position [0, 0]
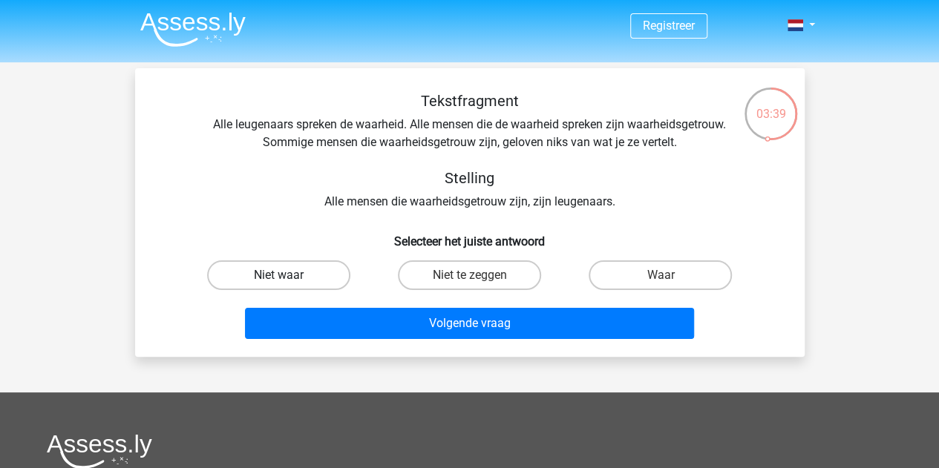
click at [315, 272] on label "Niet waar" at bounding box center [278, 275] width 143 height 30
click at [288, 275] on input "Niet waar" at bounding box center [283, 280] width 10 height 10
radio input "true"
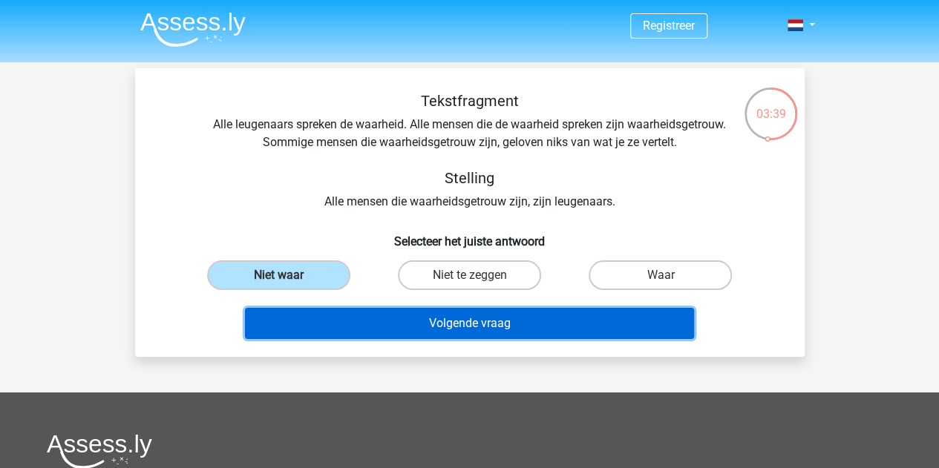
click at [484, 328] on button "Volgende vraag" at bounding box center [469, 323] width 449 height 31
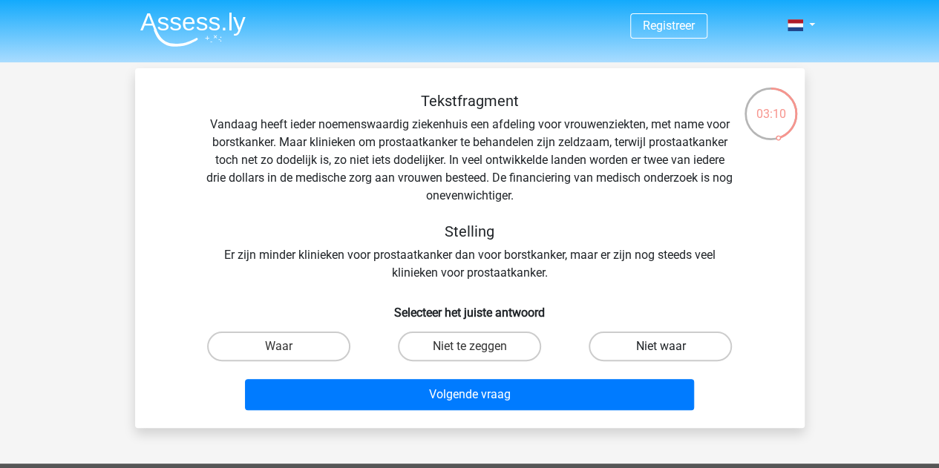
click at [632, 354] on label "Niet waar" at bounding box center [659, 347] width 143 height 30
click at [660, 354] on input "Niet waar" at bounding box center [665, 351] width 10 height 10
radio input "true"
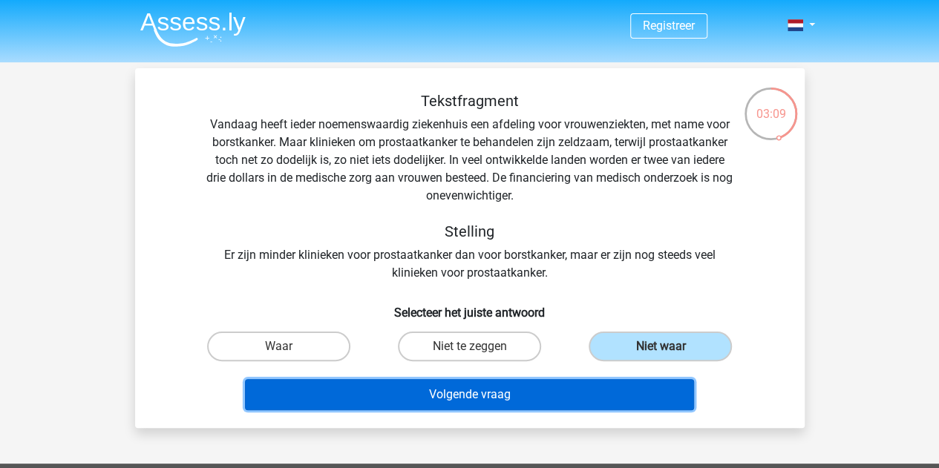
click at [496, 401] on button "Volgende vraag" at bounding box center [469, 394] width 449 height 31
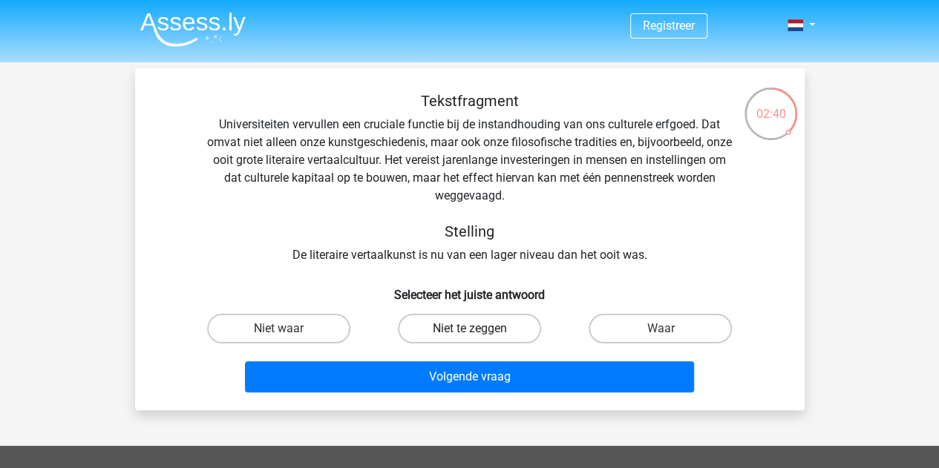
click at [476, 318] on label "Niet te zeggen" at bounding box center [469, 329] width 143 height 30
click at [476, 329] on input "Niet te zeggen" at bounding box center [474, 334] width 10 height 10
radio input "true"
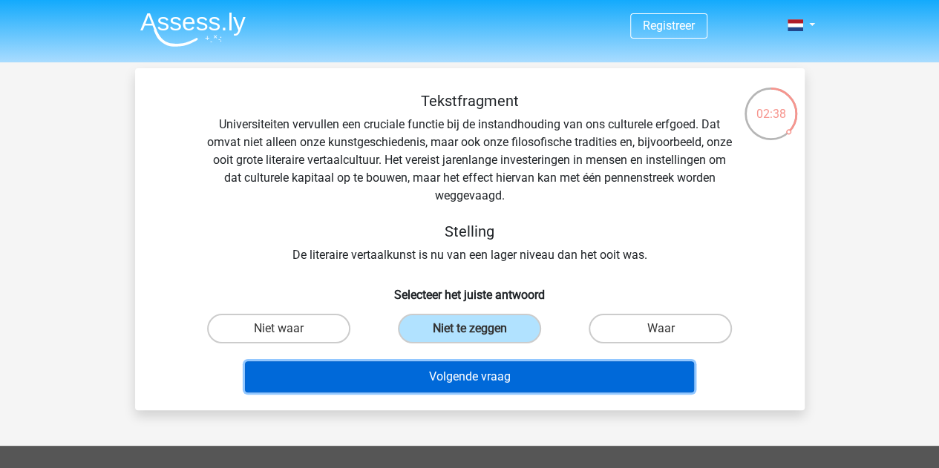
click at [469, 382] on button "Volgende vraag" at bounding box center [469, 376] width 449 height 31
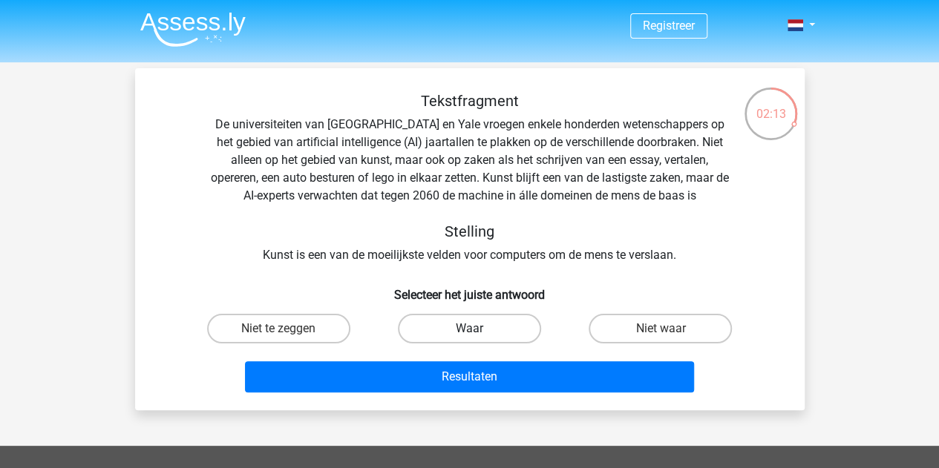
click at [456, 325] on label "Waar" at bounding box center [469, 329] width 143 height 30
click at [469, 329] on input "Waar" at bounding box center [474, 334] width 10 height 10
radio input "true"
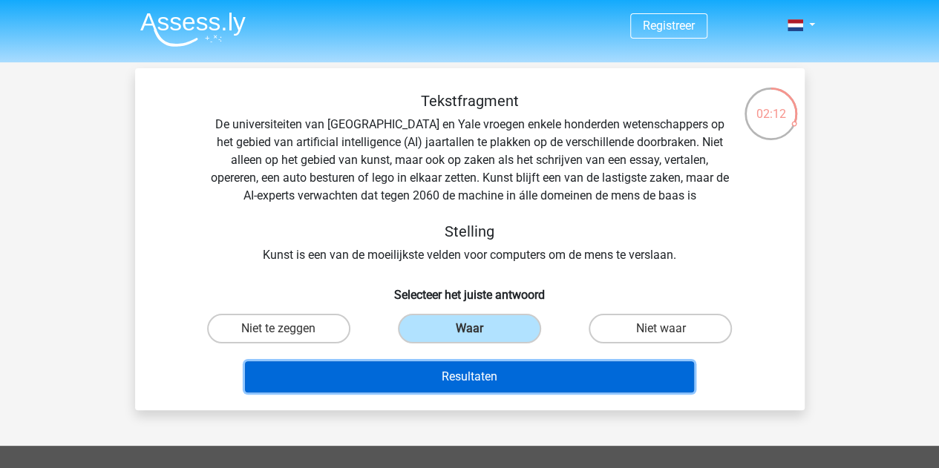
click at [482, 384] on button "Resultaten" at bounding box center [469, 376] width 449 height 31
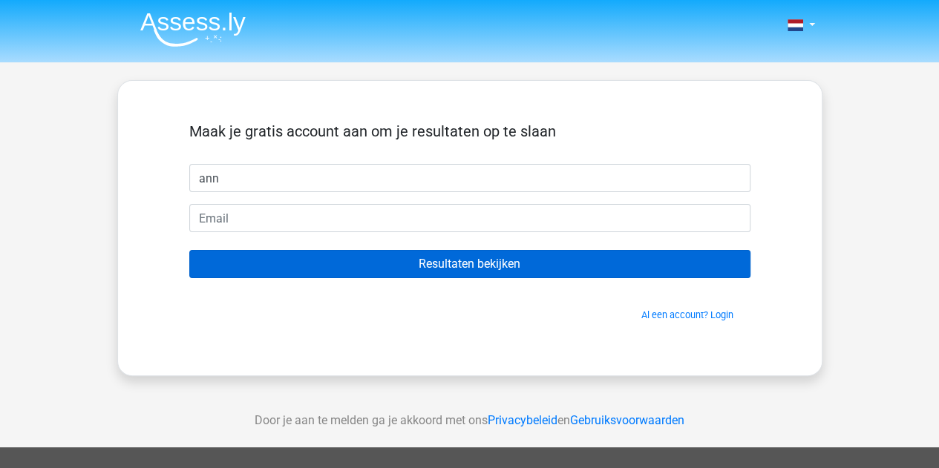
type input "[PERSON_NAME]"
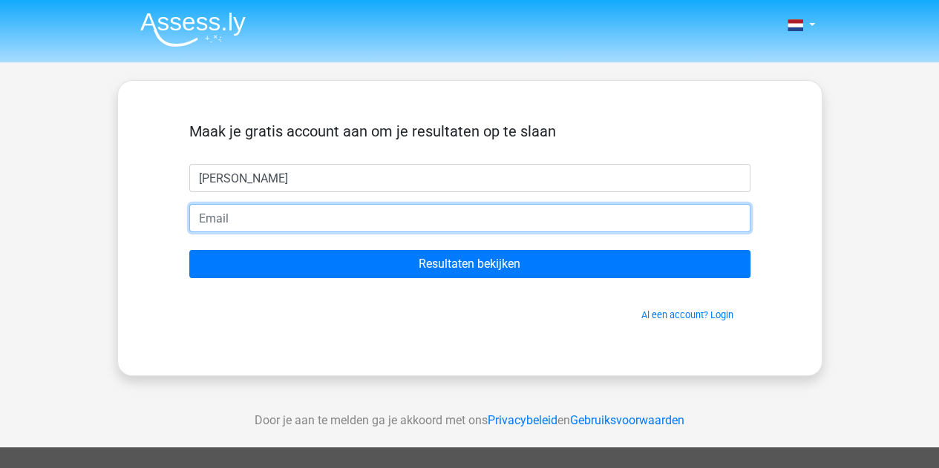
click at [294, 223] on input "email" at bounding box center [469, 218] width 561 height 28
type input "[EMAIL_ADDRESS][DOMAIN_NAME]"
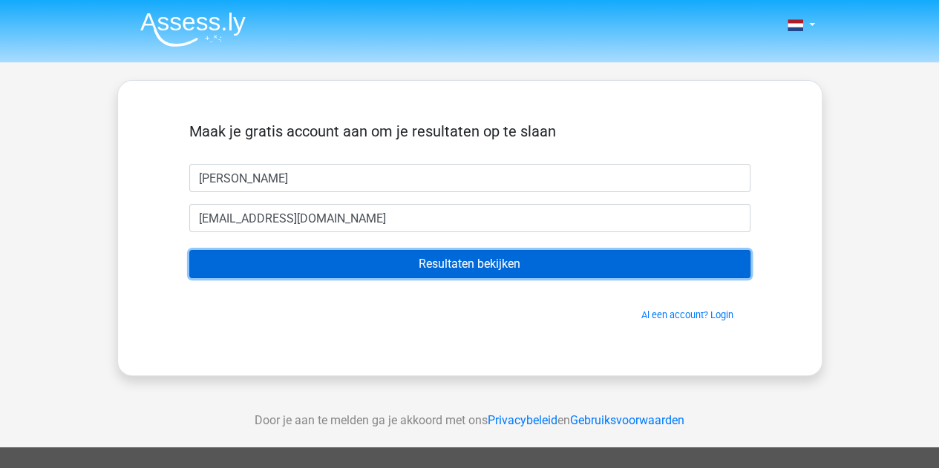
click at [426, 267] on input "Resultaten bekijken" at bounding box center [469, 264] width 561 height 28
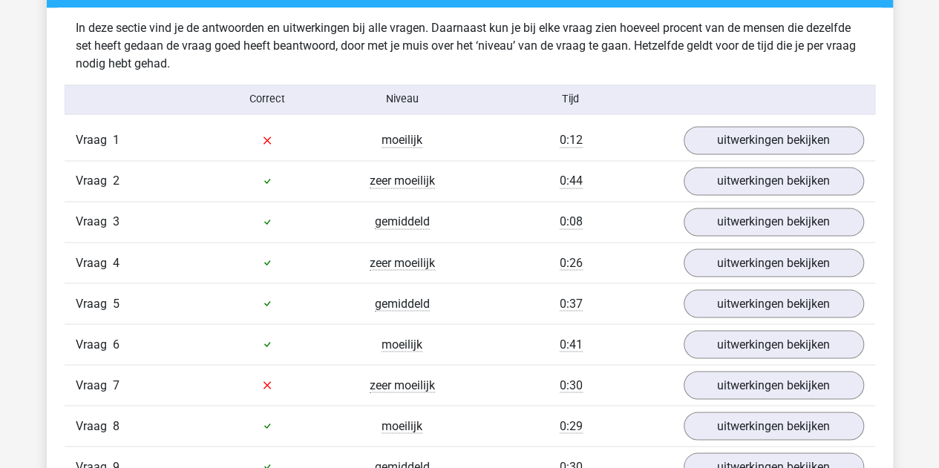
scroll to position [1158, 0]
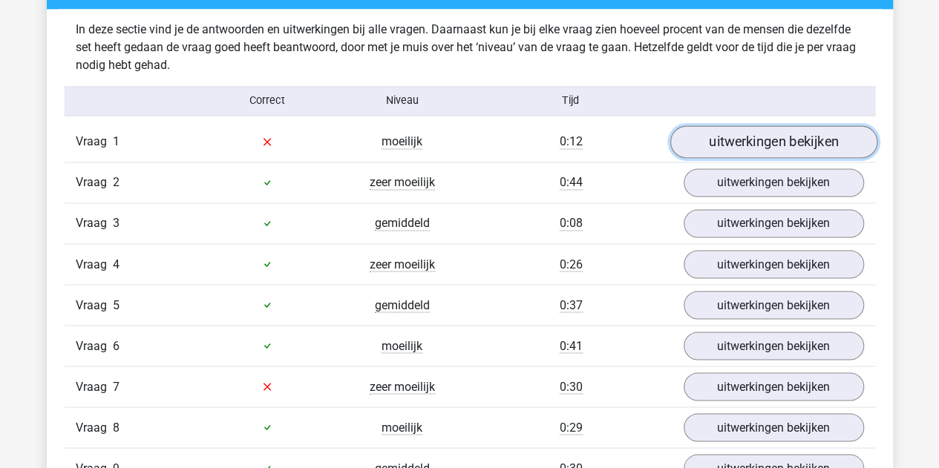
click at [715, 139] on link "uitwerkingen bekijken" at bounding box center [772, 141] width 207 height 33
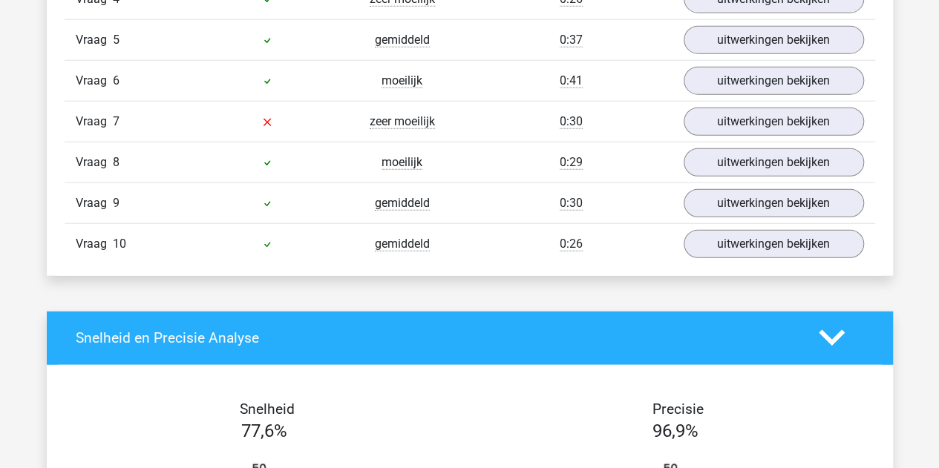
scroll to position [1845, 0]
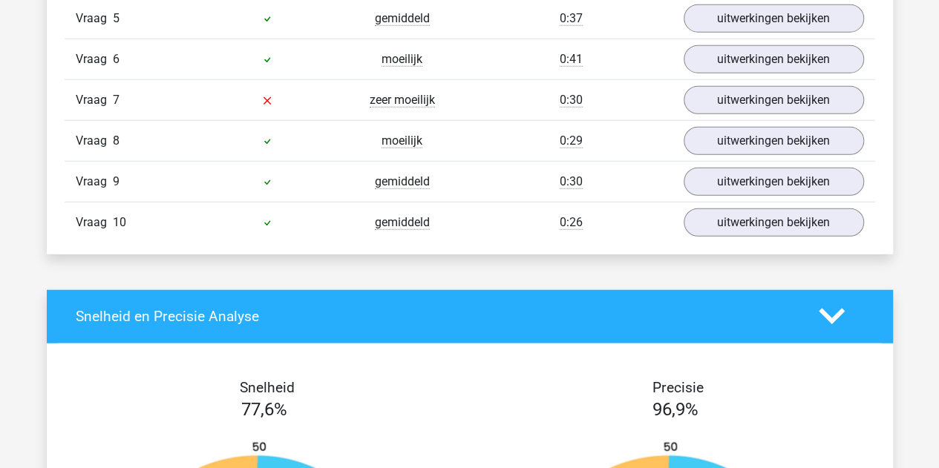
click at [504, 102] on div "Vraag 7 zeer moeilijk 0:30 uitwerkingen bekijken" at bounding box center [470, 99] width 810 height 41
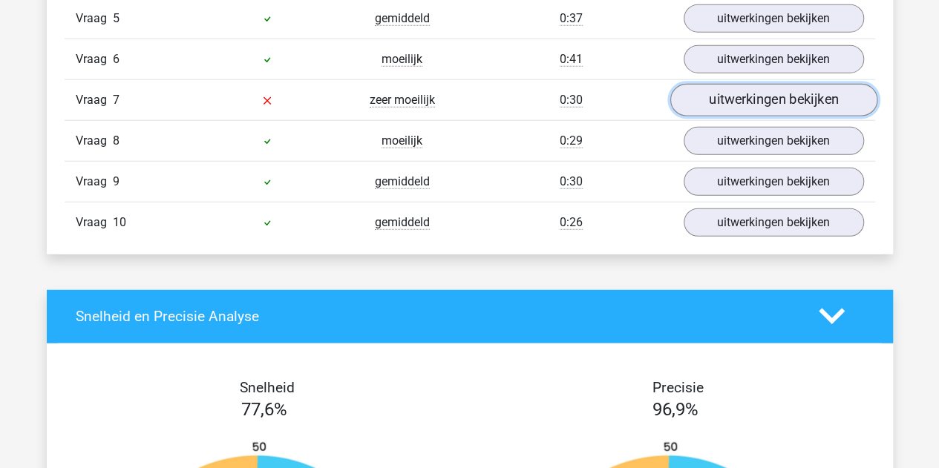
click at [776, 84] on link "uitwerkingen bekijken" at bounding box center [772, 100] width 207 height 33
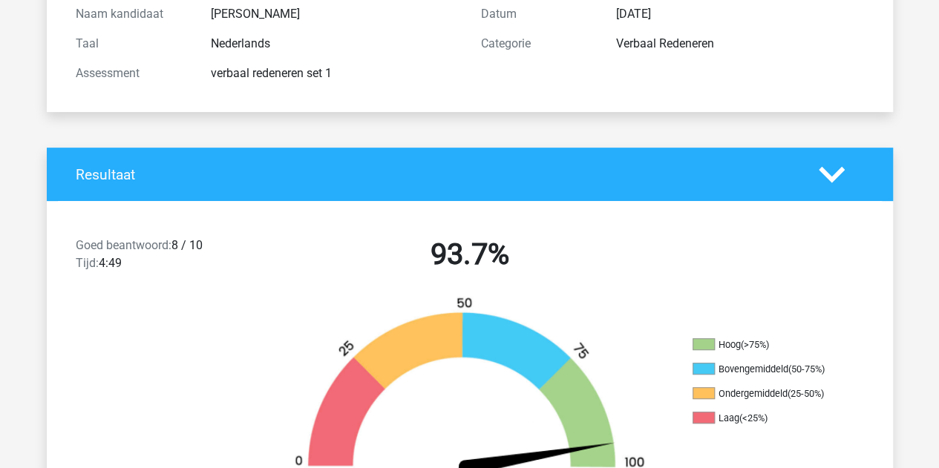
scroll to position [0, 0]
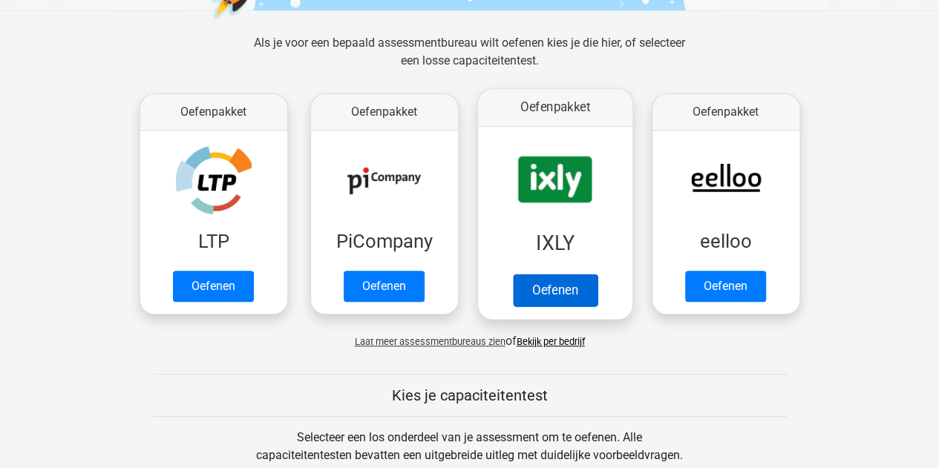
scroll to position [201, 0]
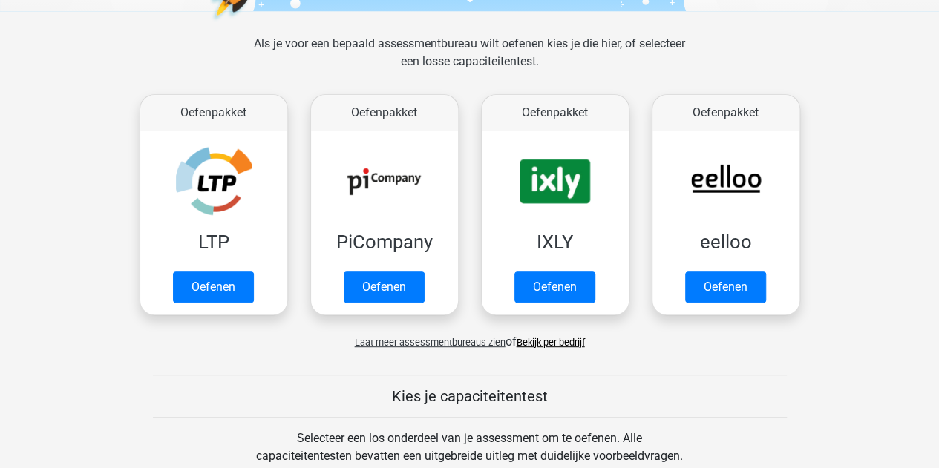
click at [448, 343] on span "Laat meer assessmentbureaus zien" at bounding box center [430, 342] width 151 height 11
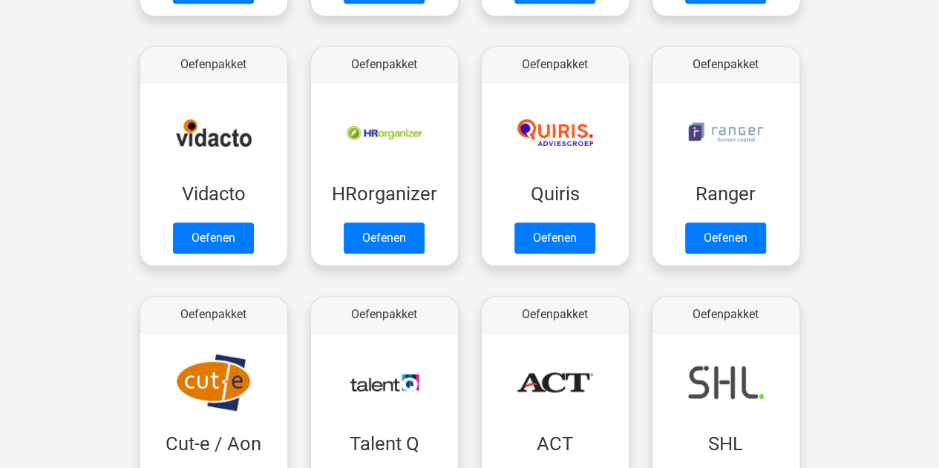
scroll to position [743, 0]
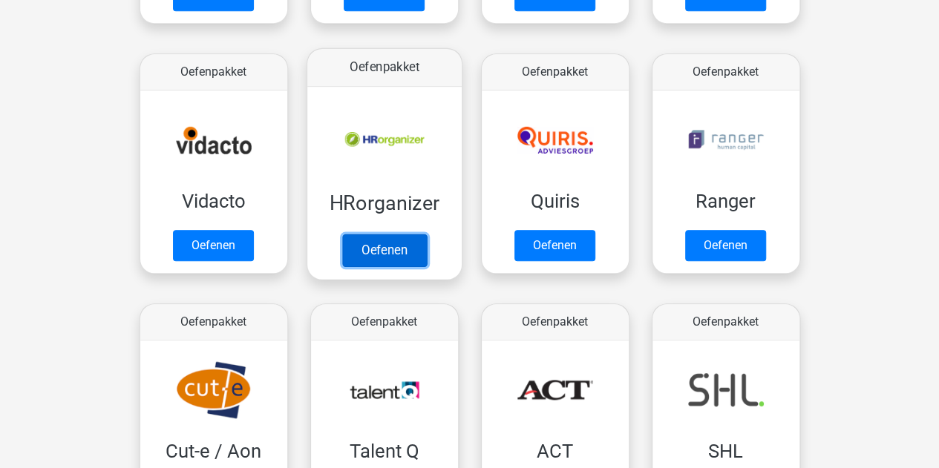
click at [383, 240] on link "Oefenen" at bounding box center [383, 250] width 85 height 33
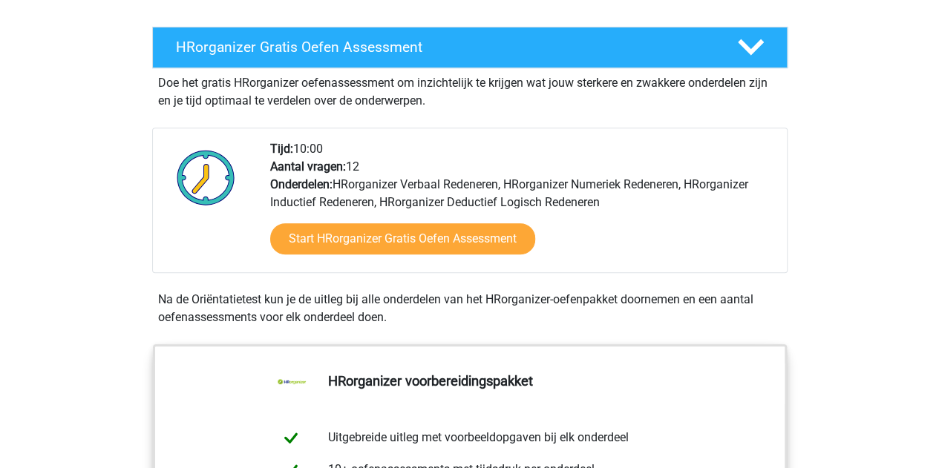
scroll to position [251, 0]
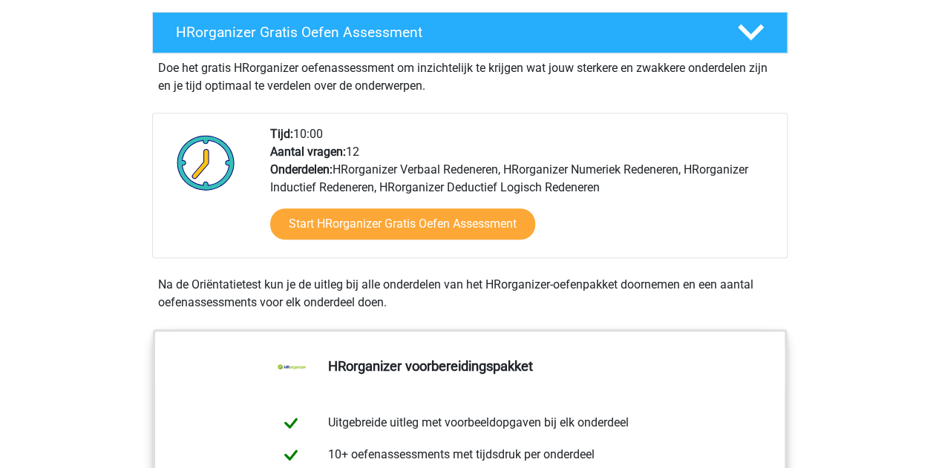
click at [481, 312] on div "Na de Oriëntatietest kun je de uitleg bij alle onderdelen van het HRorganizer-o…" at bounding box center [469, 294] width 635 height 36
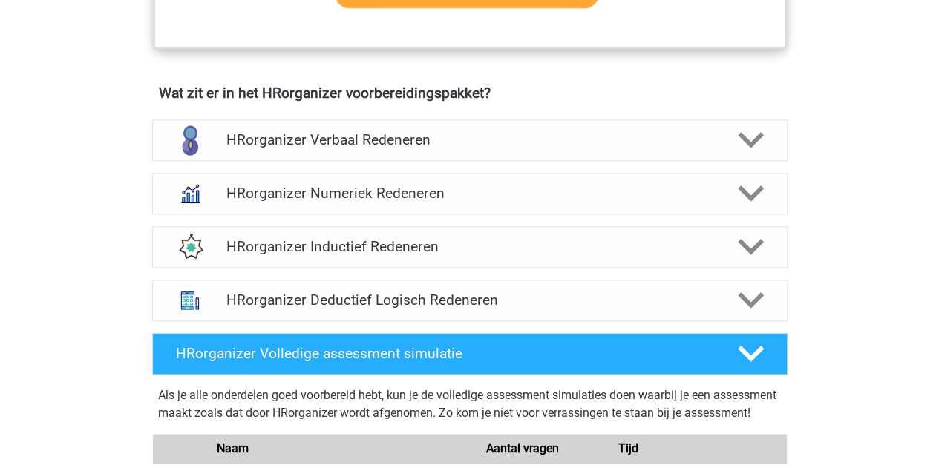
scroll to position [870, 0]
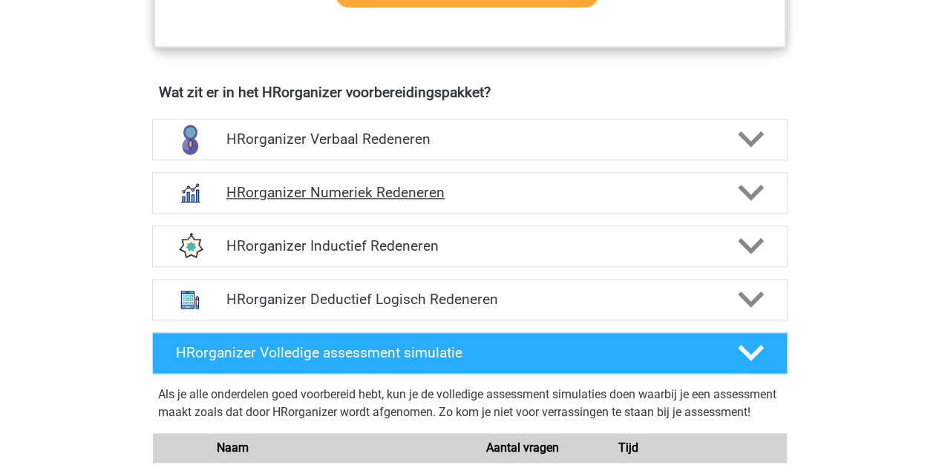
click at [463, 200] on div "HRorganizer Numeriek Redeneren" at bounding box center [469, 193] width 635 height 42
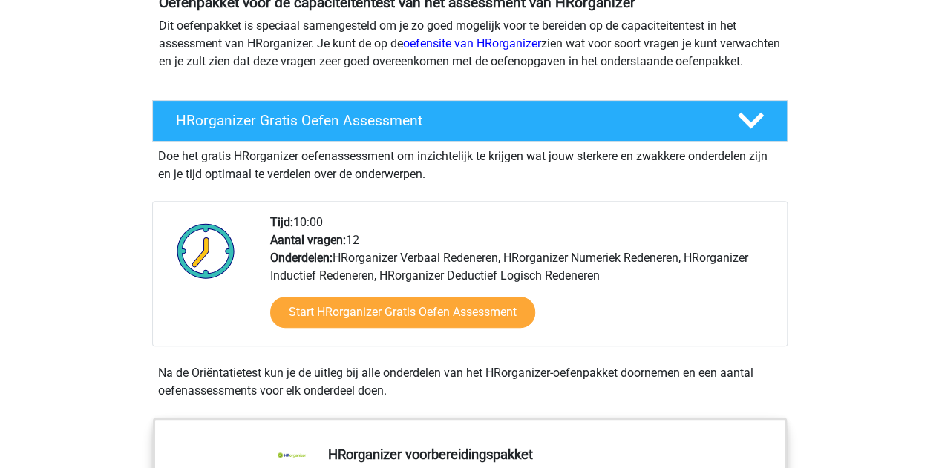
scroll to position [180, 0]
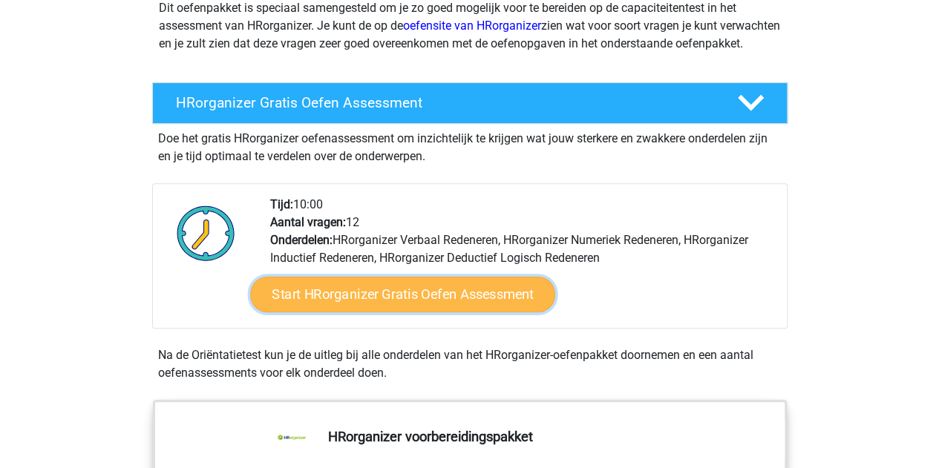
click at [412, 312] on link "Start HRorganizer Gratis Oefen Assessment" at bounding box center [402, 295] width 305 height 36
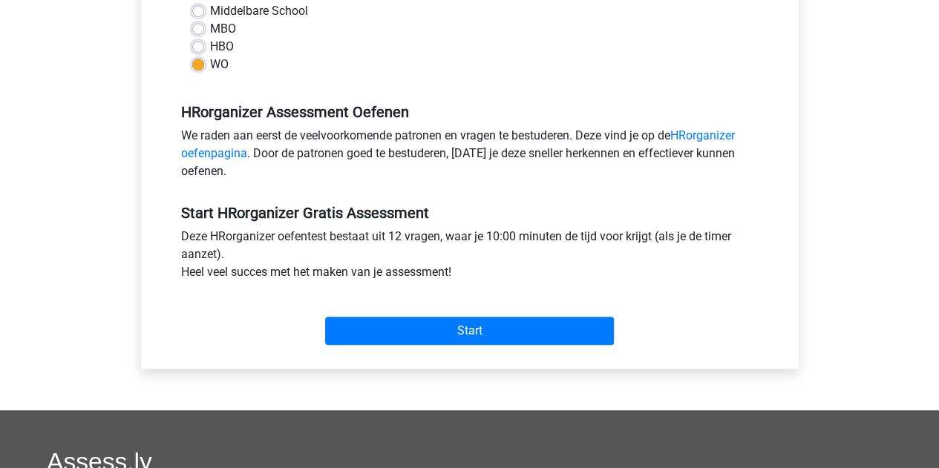
scroll to position [401, 0]
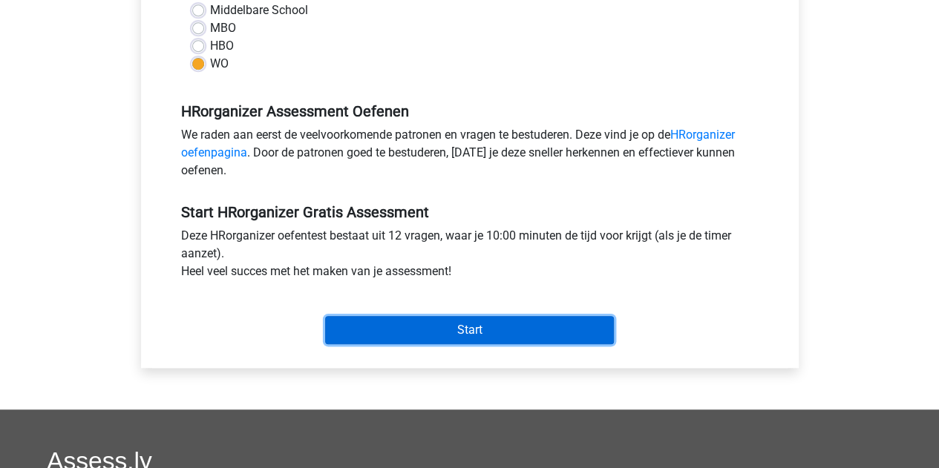
click at [453, 329] on input "Start" at bounding box center [469, 330] width 289 height 28
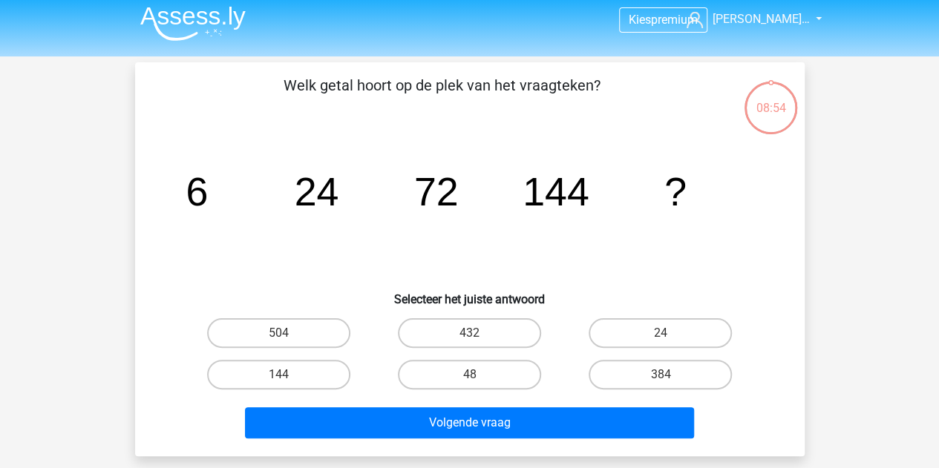
scroll to position [10, 0]
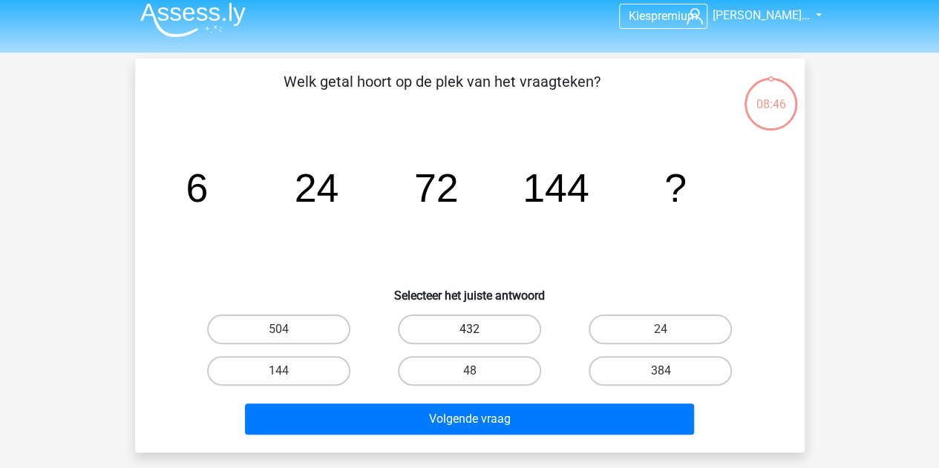
click at [504, 331] on label "432" at bounding box center [469, 330] width 143 height 30
click at [479, 331] on input "432" at bounding box center [474, 334] width 10 height 10
radio input "true"
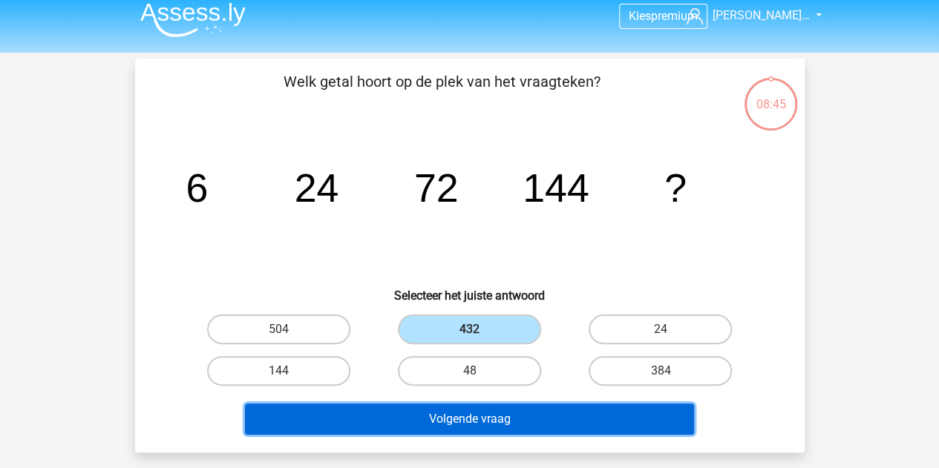
click at [487, 421] on button "Volgende vraag" at bounding box center [469, 419] width 449 height 31
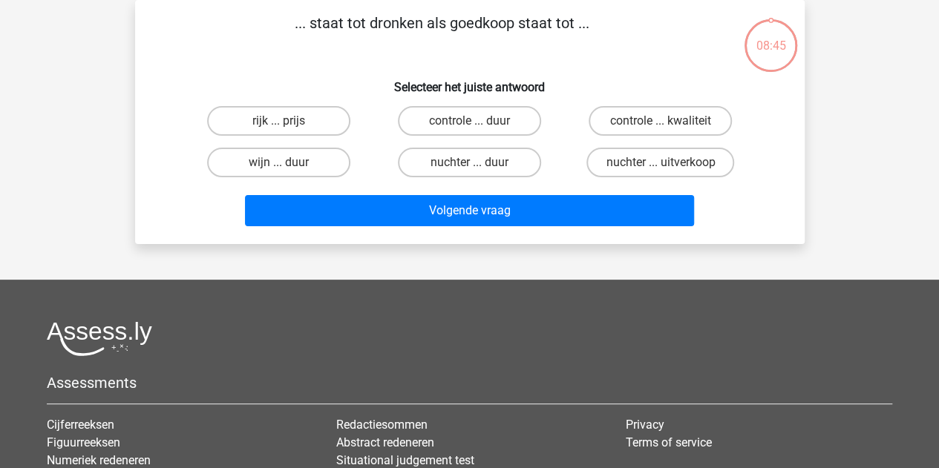
scroll to position [0, 0]
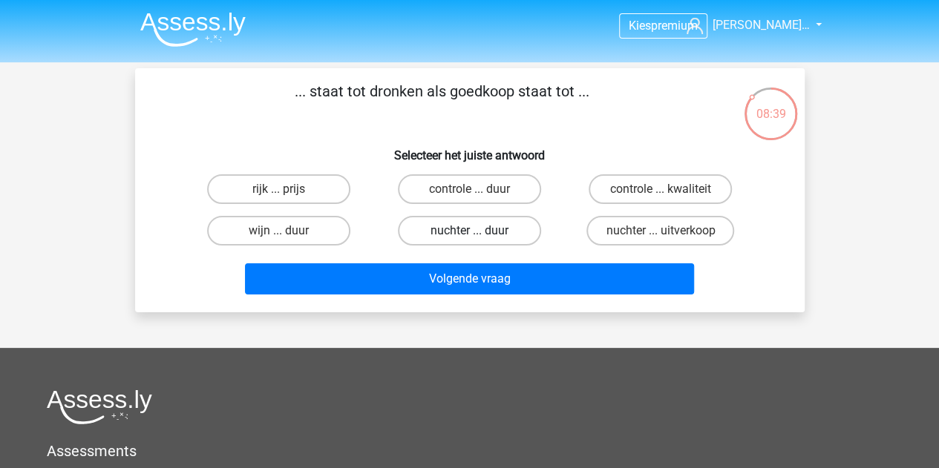
click at [467, 226] on label "nuchter ... duur" at bounding box center [469, 231] width 143 height 30
click at [469, 231] on input "nuchter ... duur" at bounding box center [474, 236] width 10 height 10
radio input "true"
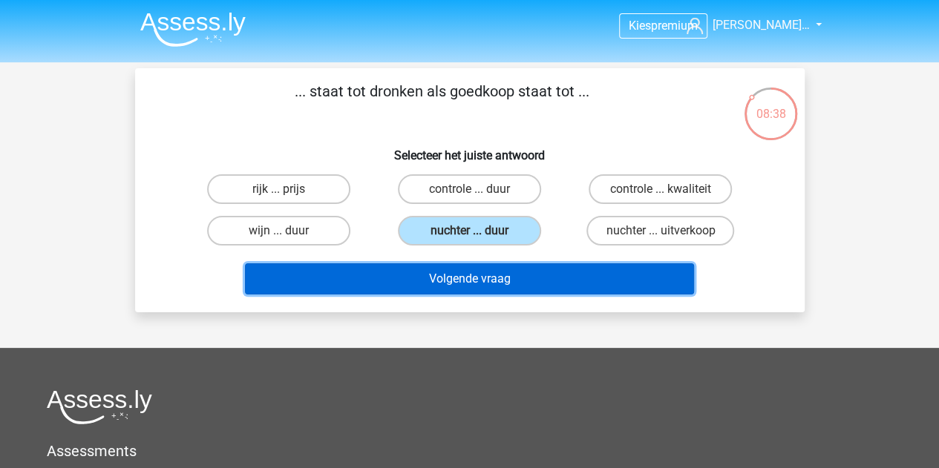
click at [472, 274] on button "Volgende vraag" at bounding box center [469, 278] width 449 height 31
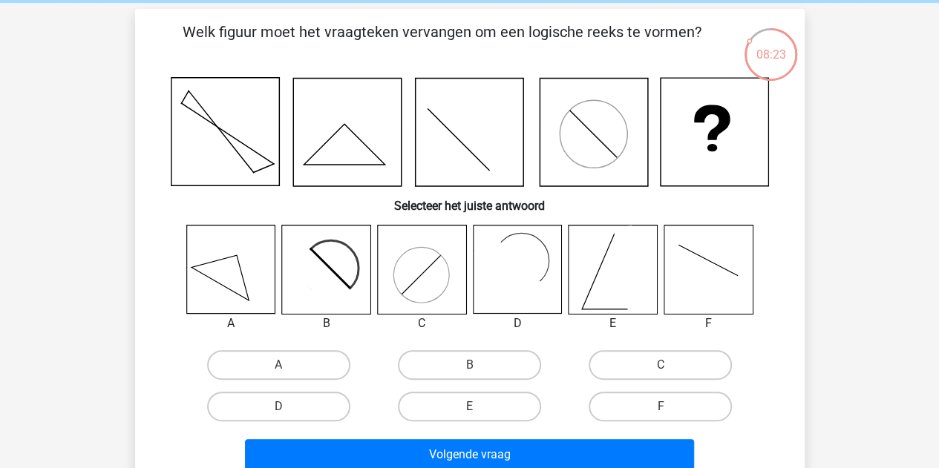
scroll to position [60, 0]
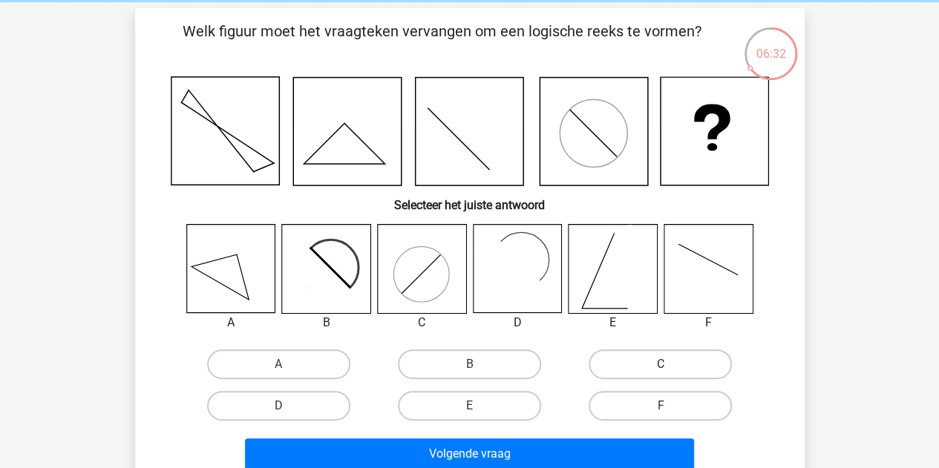
click at [617, 366] on label "C" at bounding box center [659, 364] width 143 height 30
click at [660, 366] on input "C" at bounding box center [665, 369] width 10 height 10
radio input "true"
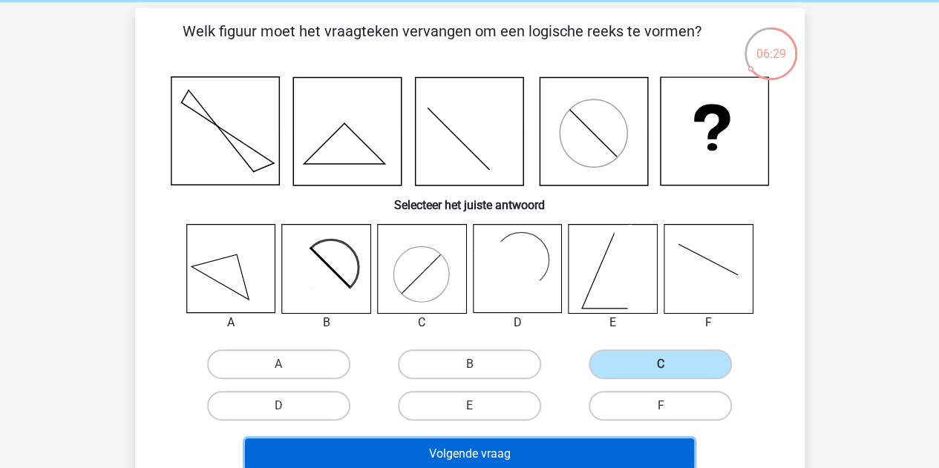
click at [481, 455] on button "Volgende vraag" at bounding box center [469, 453] width 449 height 31
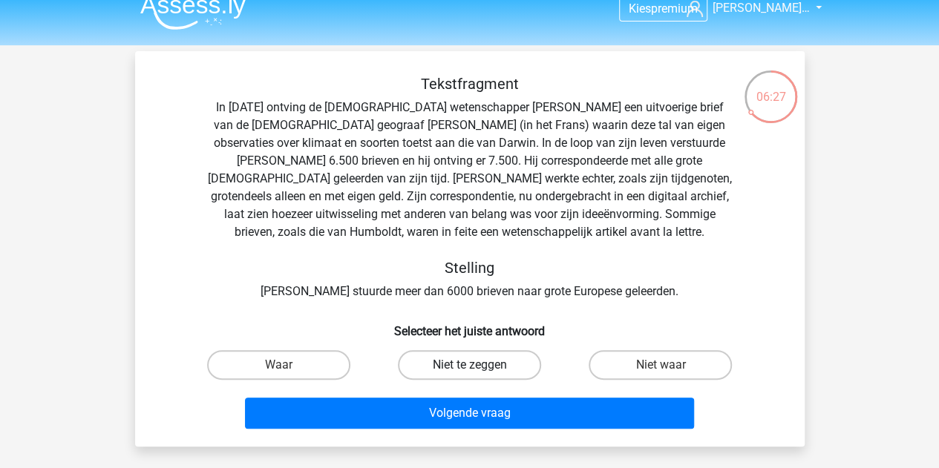
scroll to position [16, 0]
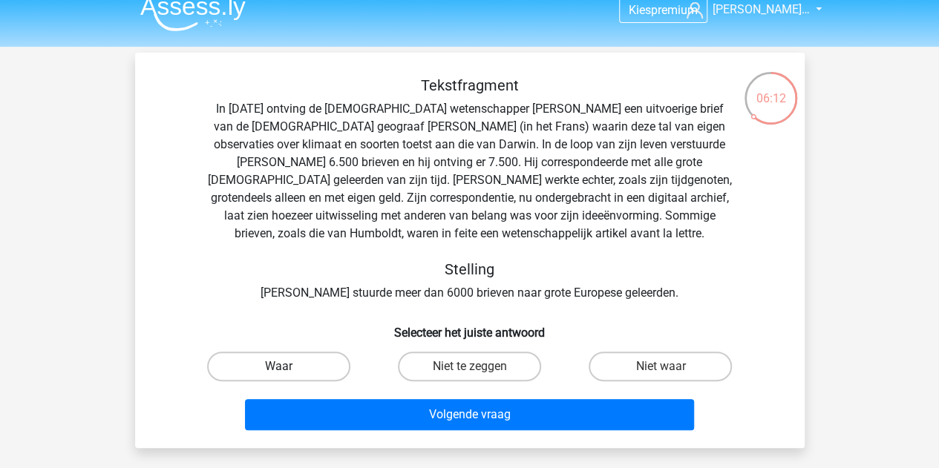
click at [307, 373] on label "Waar" at bounding box center [278, 367] width 143 height 30
click at [288, 373] on input "Waar" at bounding box center [283, 371] width 10 height 10
radio input "true"
click at [499, 370] on label "Niet te zeggen" at bounding box center [469, 367] width 143 height 30
click at [479, 370] on input "Niet te zeggen" at bounding box center [474, 371] width 10 height 10
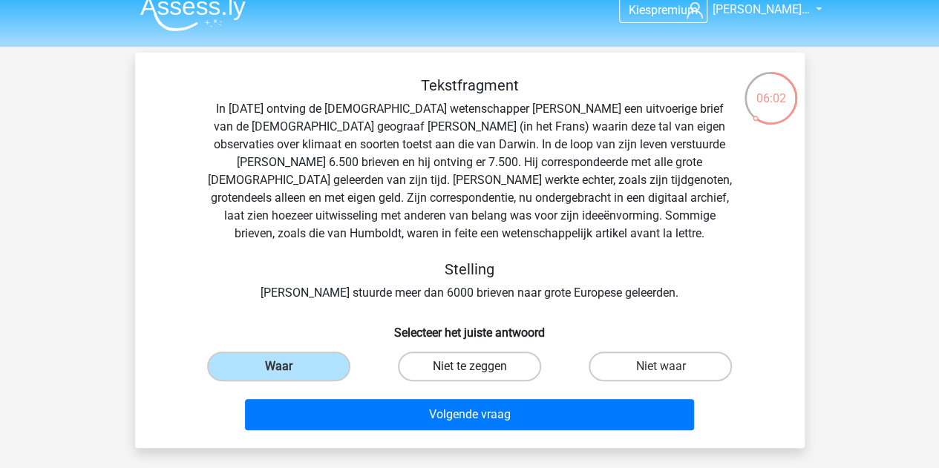
radio input "true"
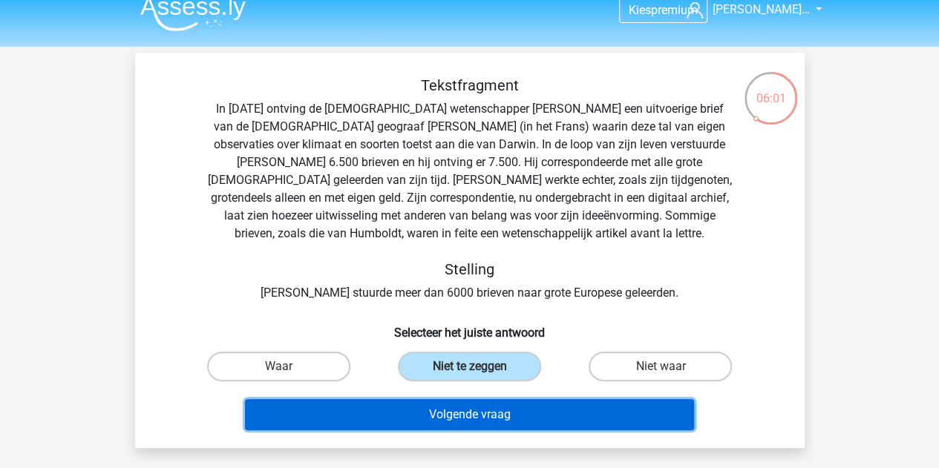
click at [484, 422] on button "Volgende vraag" at bounding box center [469, 414] width 449 height 31
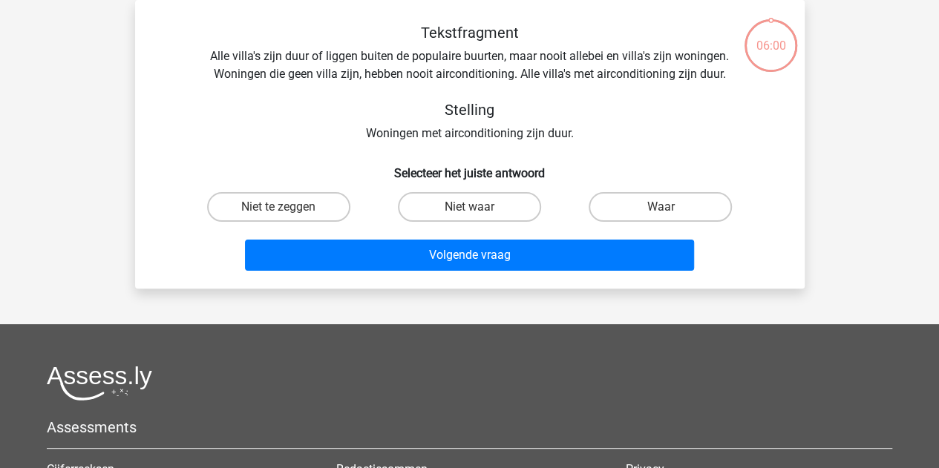
scroll to position [0, 0]
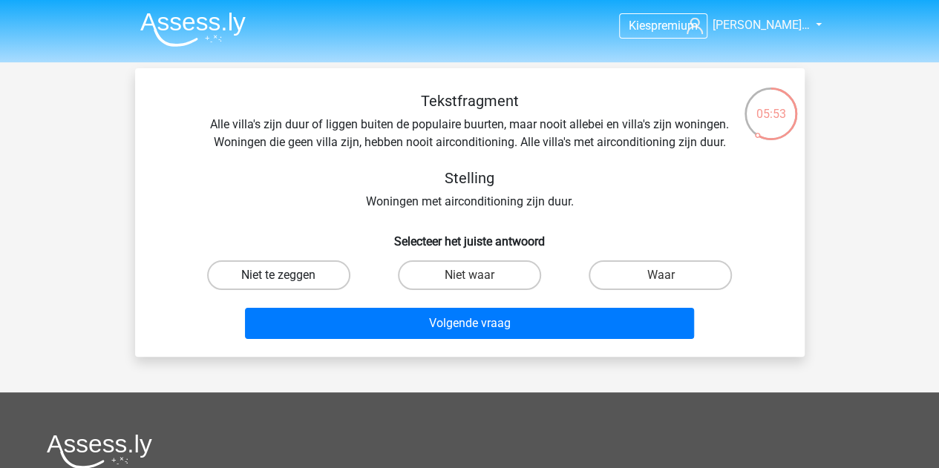
click at [301, 283] on label "Niet te zeggen" at bounding box center [278, 275] width 143 height 30
click at [288, 283] on input "Niet te zeggen" at bounding box center [283, 280] width 10 height 10
radio input "true"
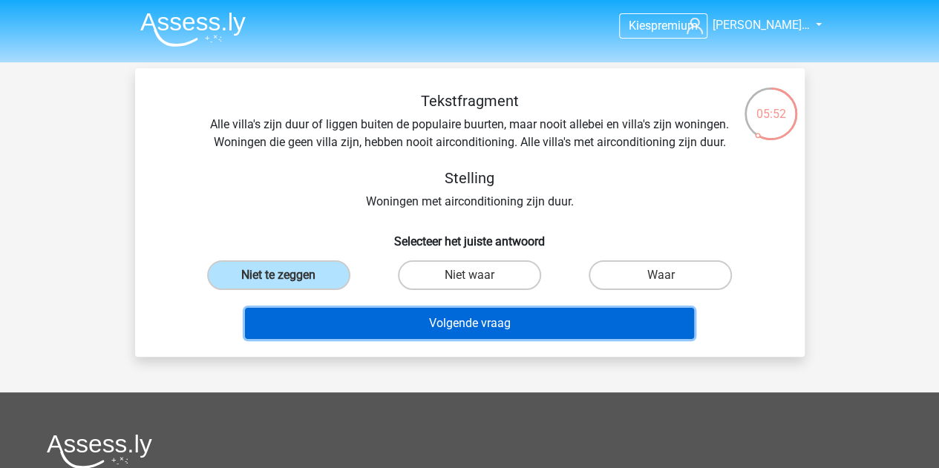
click at [476, 331] on button "Volgende vraag" at bounding box center [469, 323] width 449 height 31
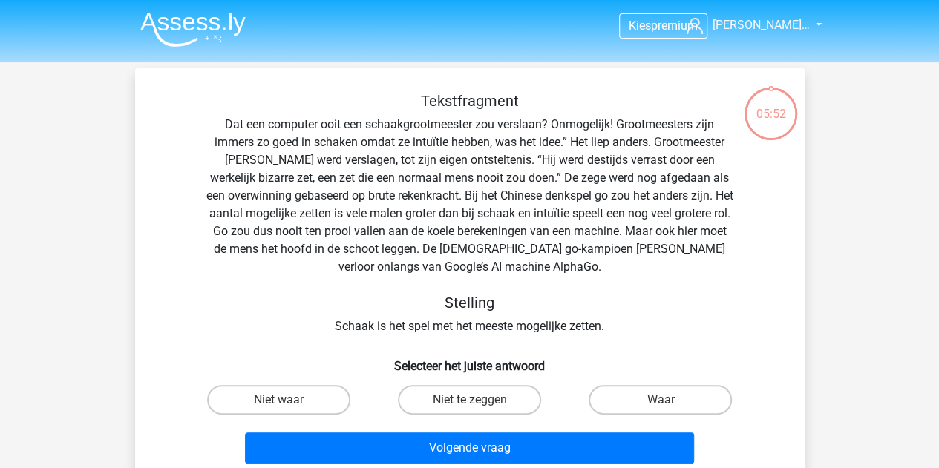
scroll to position [68, 0]
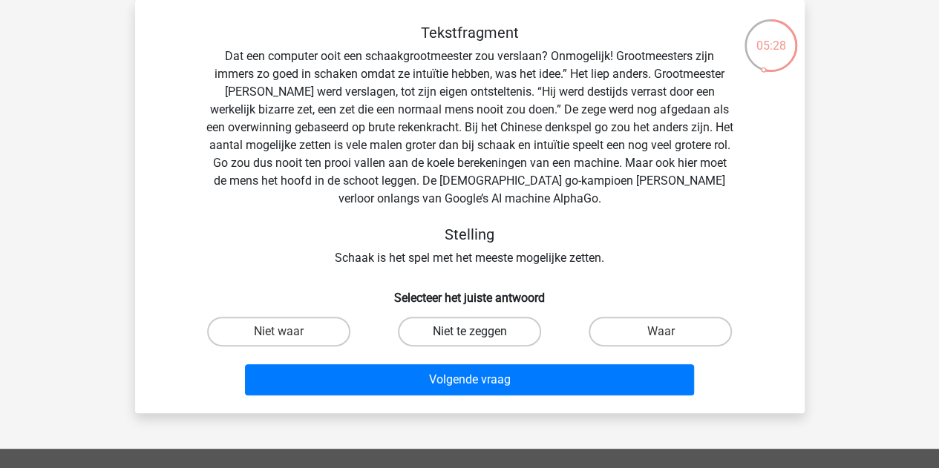
click at [466, 343] on label "Niet te zeggen" at bounding box center [469, 332] width 143 height 30
click at [469, 341] on input "Niet te zeggen" at bounding box center [474, 337] width 10 height 10
radio input "true"
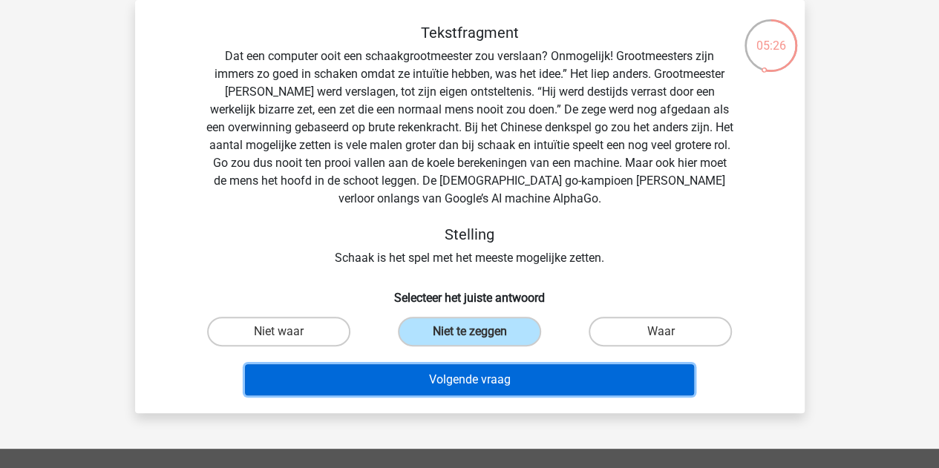
click at [488, 378] on button "Volgende vraag" at bounding box center [469, 379] width 449 height 31
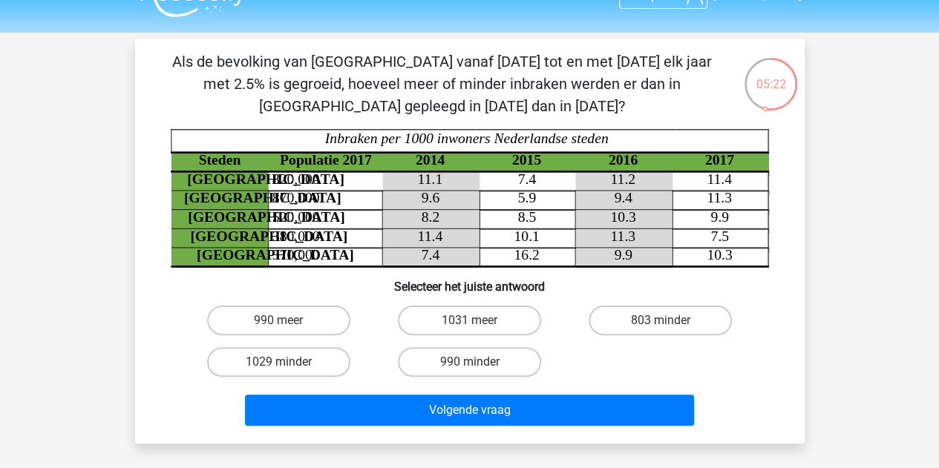
scroll to position [29, 0]
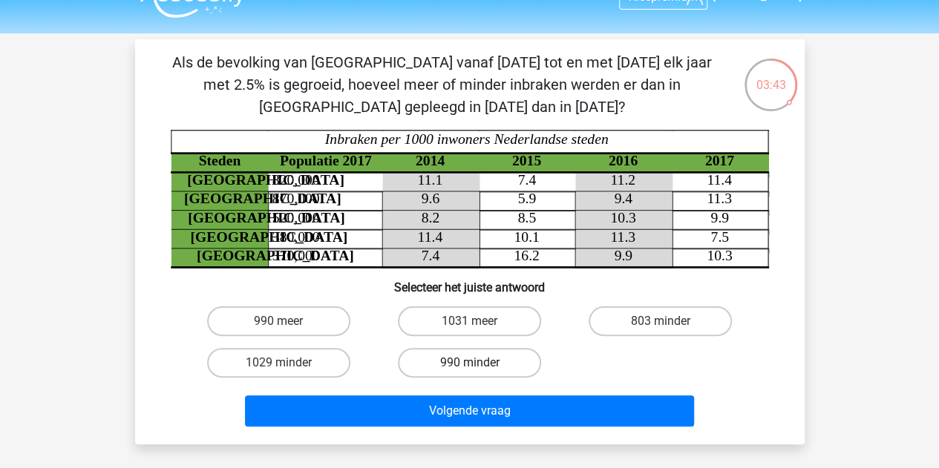
click at [456, 362] on label "990 minder" at bounding box center [469, 363] width 143 height 30
click at [469, 363] on input "990 minder" at bounding box center [474, 368] width 10 height 10
radio input "true"
click at [469, 394] on div "Volgende vraag" at bounding box center [470, 408] width 622 height 49
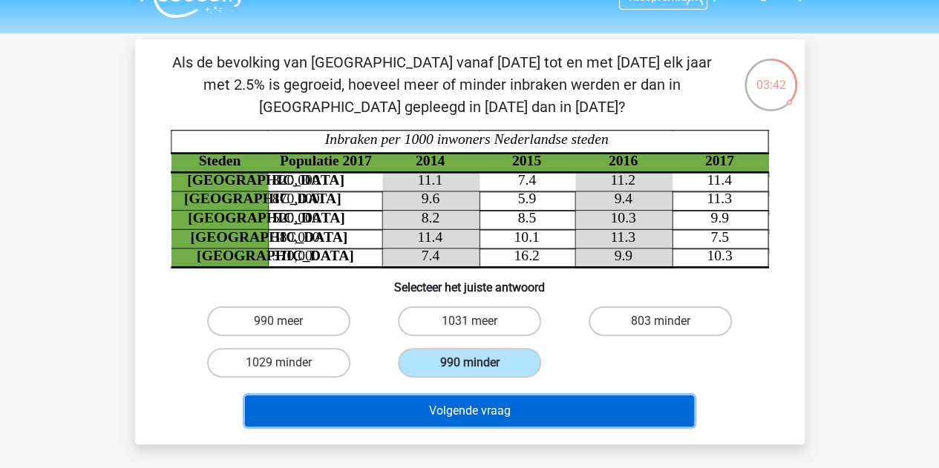
click at [475, 408] on button "Volgende vraag" at bounding box center [469, 410] width 449 height 31
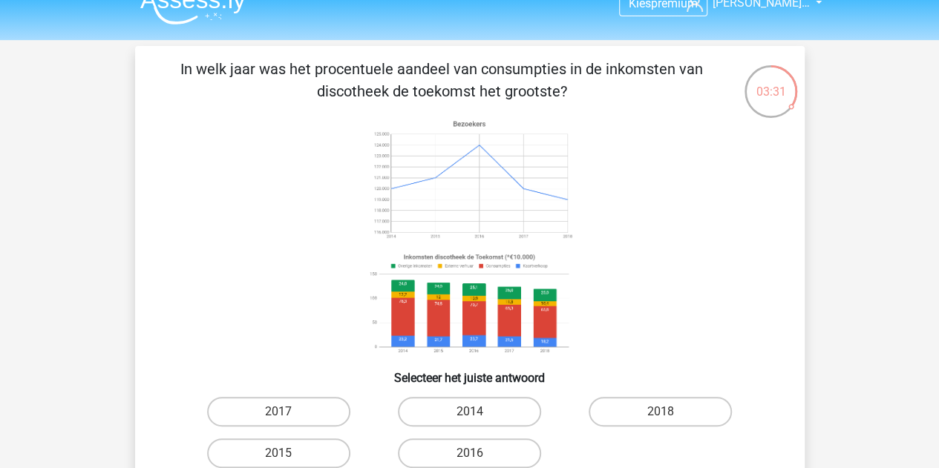
scroll to position [0, 0]
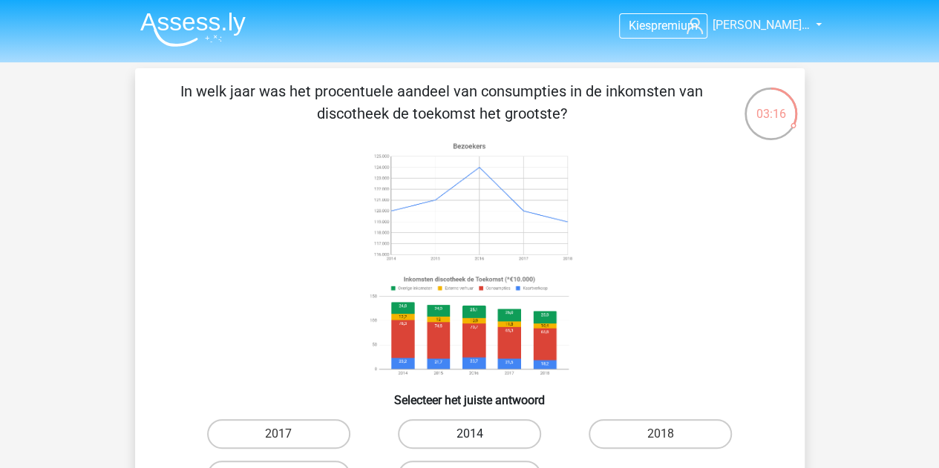
click at [467, 430] on label "2014" at bounding box center [469, 434] width 143 height 30
click at [469, 434] on input "2014" at bounding box center [474, 439] width 10 height 10
radio input "true"
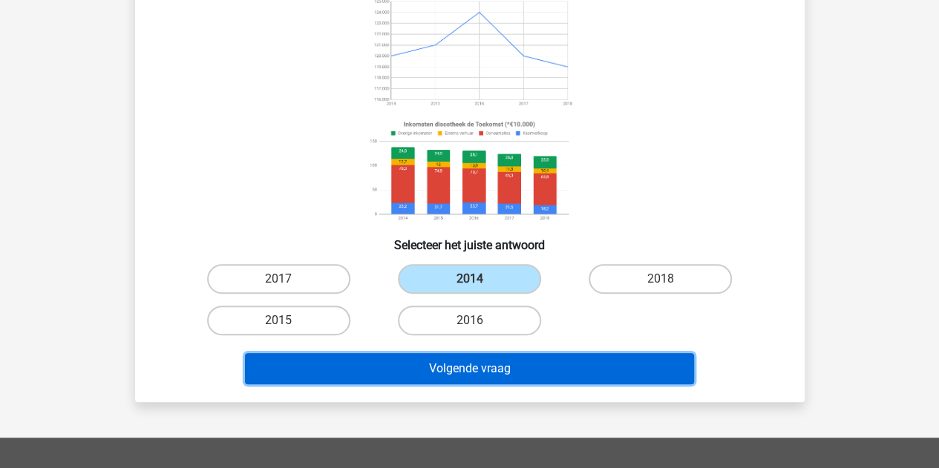
click at [486, 366] on button "Volgende vraag" at bounding box center [469, 368] width 449 height 31
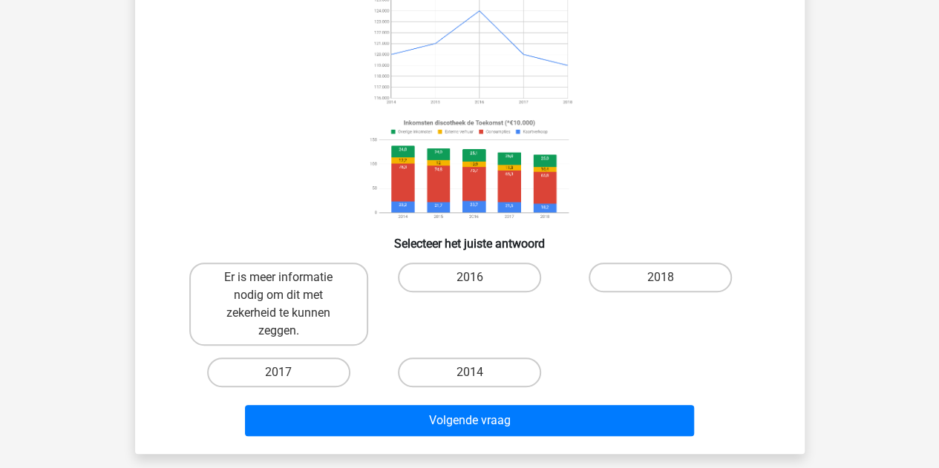
scroll to position [157, 0]
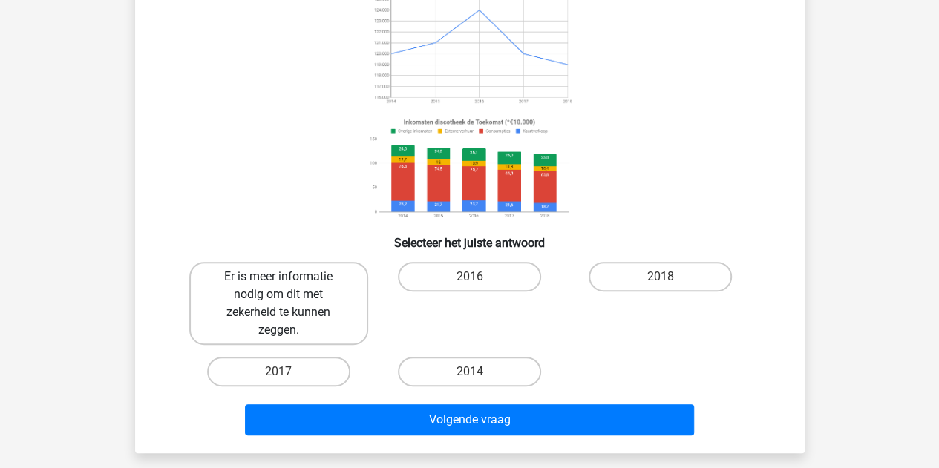
click at [304, 321] on label "Er is meer informatie nodig om dit met zekerheid te kunnen zeggen." at bounding box center [278, 303] width 179 height 83
click at [288, 286] on input "Er is meer informatie nodig om dit met zekerheid te kunnen zeggen." at bounding box center [283, 282] width 10 height 10
radio input "true"
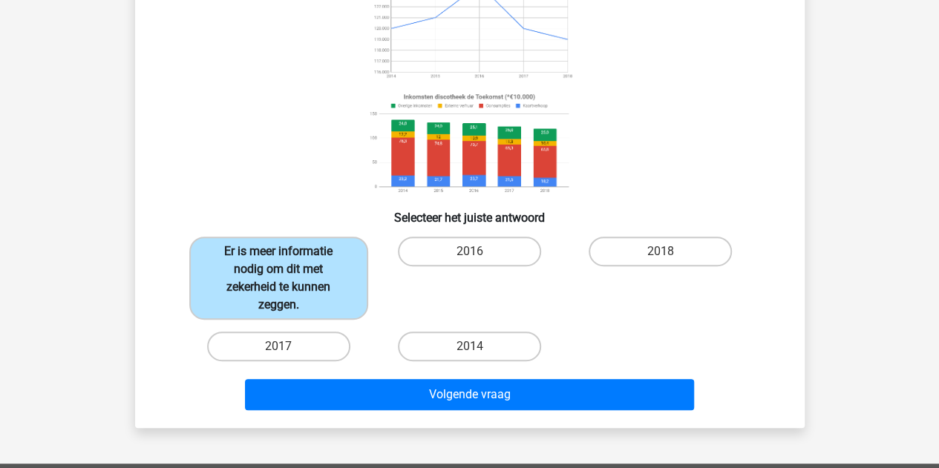
scroll to position [190, 0]
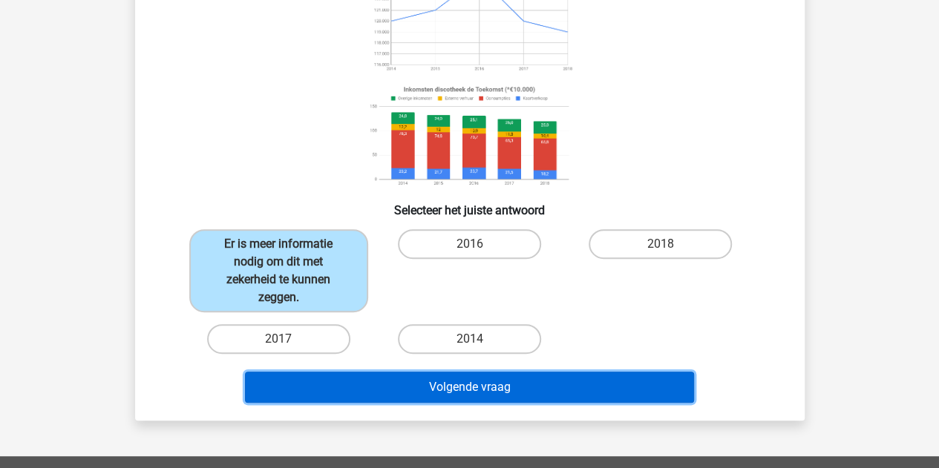
click at [481, 393] on button "Volgende vraag" at bounding box center [469, 387] width 449 height 31
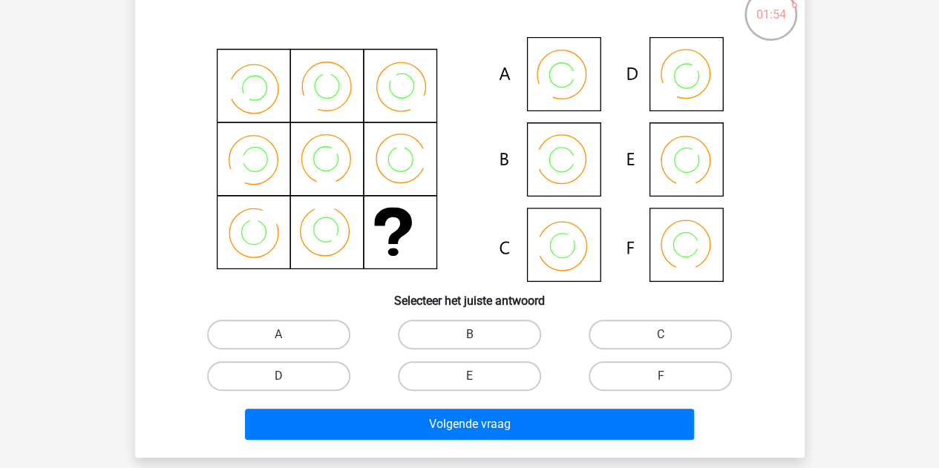
scroll to position [99, 0]
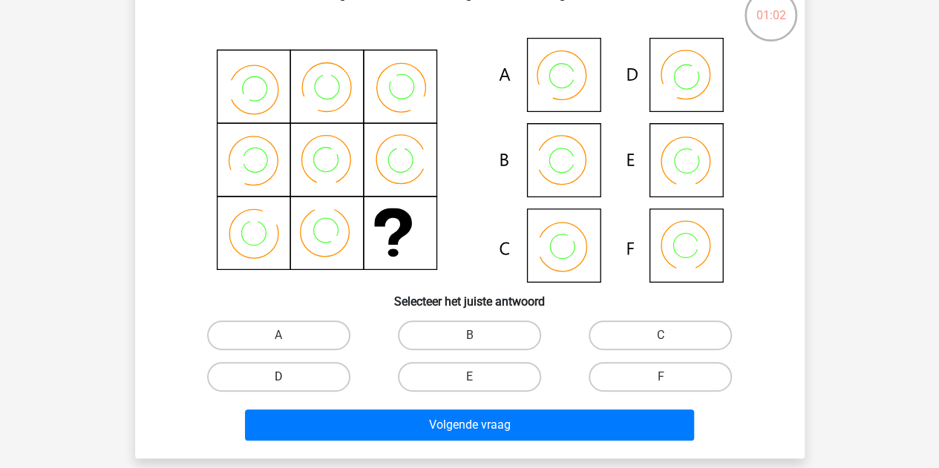
click at [291, 387] on label "D" at bounding box center [278, 377] width 143 height 30
click at [288, 387] on input "D" at bounding box center [283, 382] width 10 height 10
radio input "true"
click at [422, 444] on div "Volgende vraag" at bounding box center [469, 428] width 573 height 37
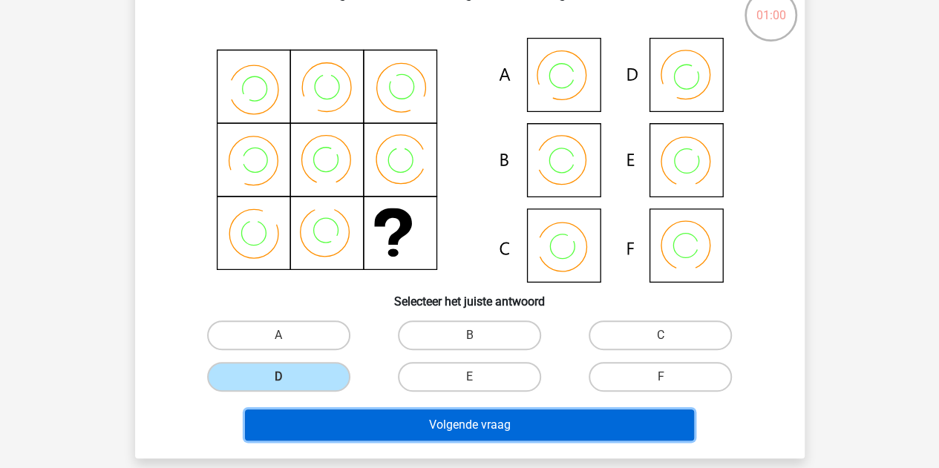
click at [450, 419] on button "Volgende vraag" at bounding box center [469, 425] width 449 height 31
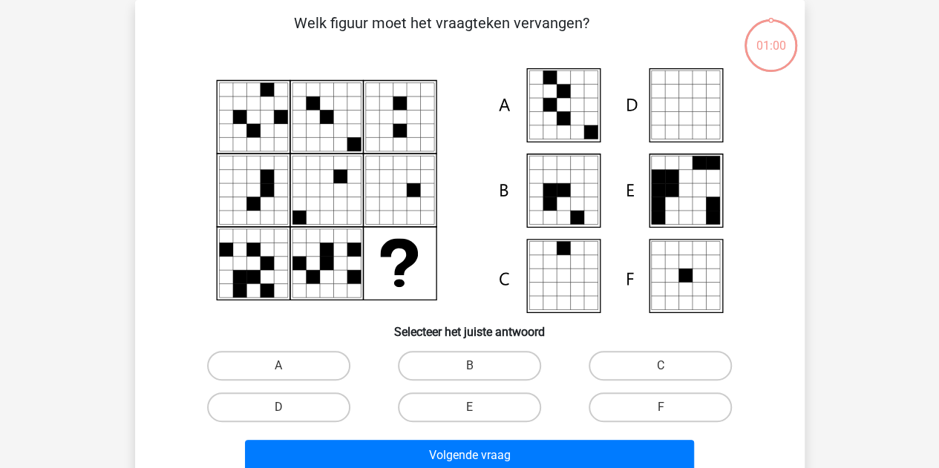
scroll to position [68, 0]
